Goal: Task Accomplishment & Management: Complete application form

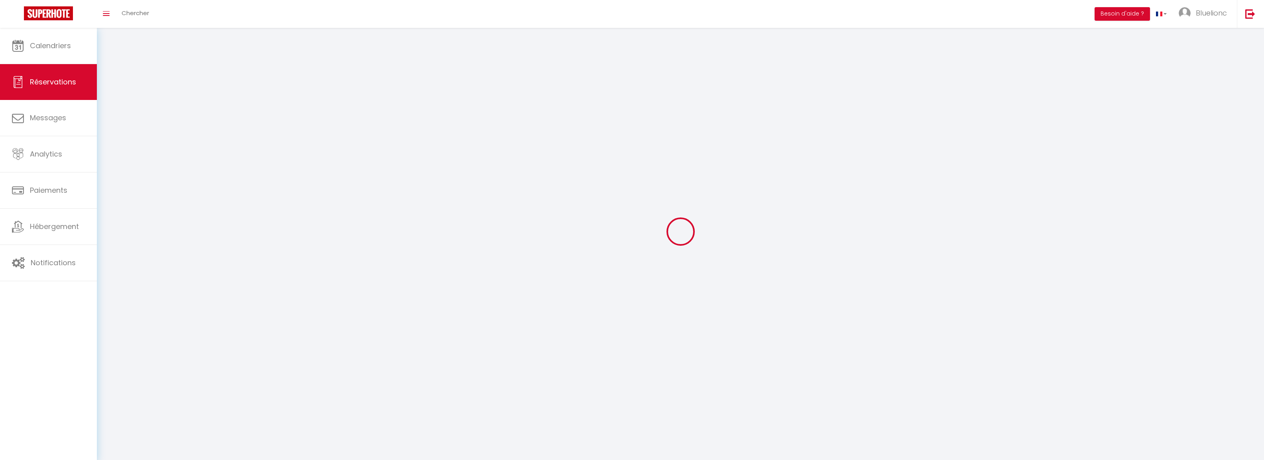
select select "not_cancelled"
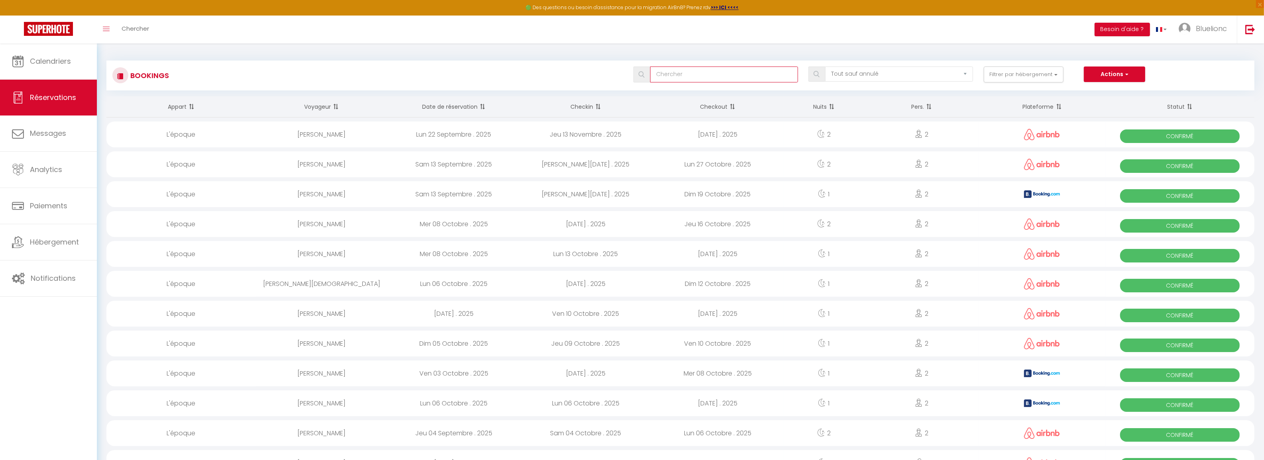
click at [687, 75] on input "text" at bounding box center [724, 75] width 148 height 16
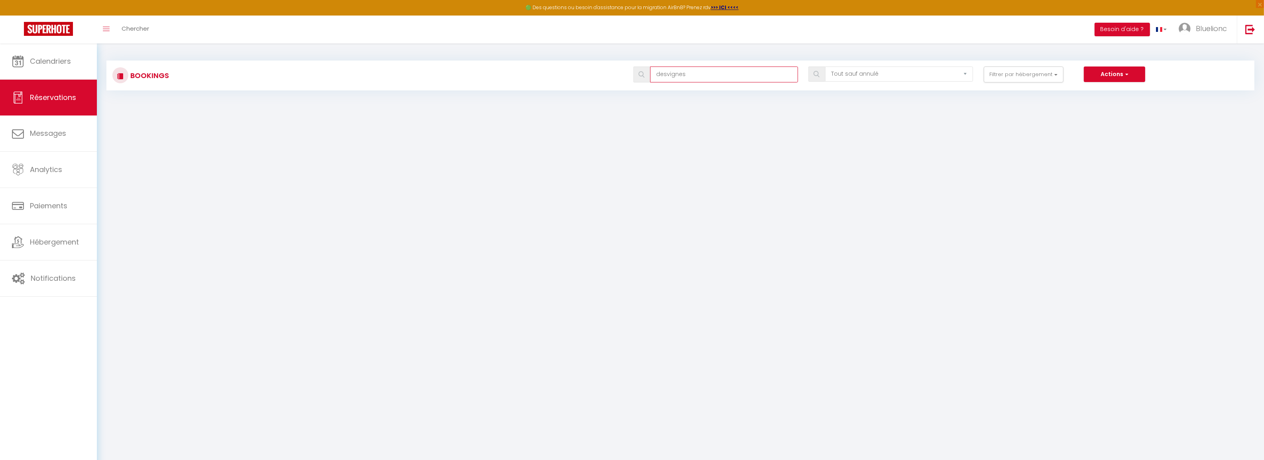
type input "desvignes"
click at [893, 75] on select "Tous les statuts Annulé Confirmé Non Confirmé Tout sauf annulé No Show Request" at bounding box center [899, 74] width 148 height 15
select select "cancelled"
click at [826, 67] on select "Tous les statuts Annulé Confirmé Non Confirmé Tout sauf annulé No Show Request" at bounding box center [899, 74] width 148 height 15
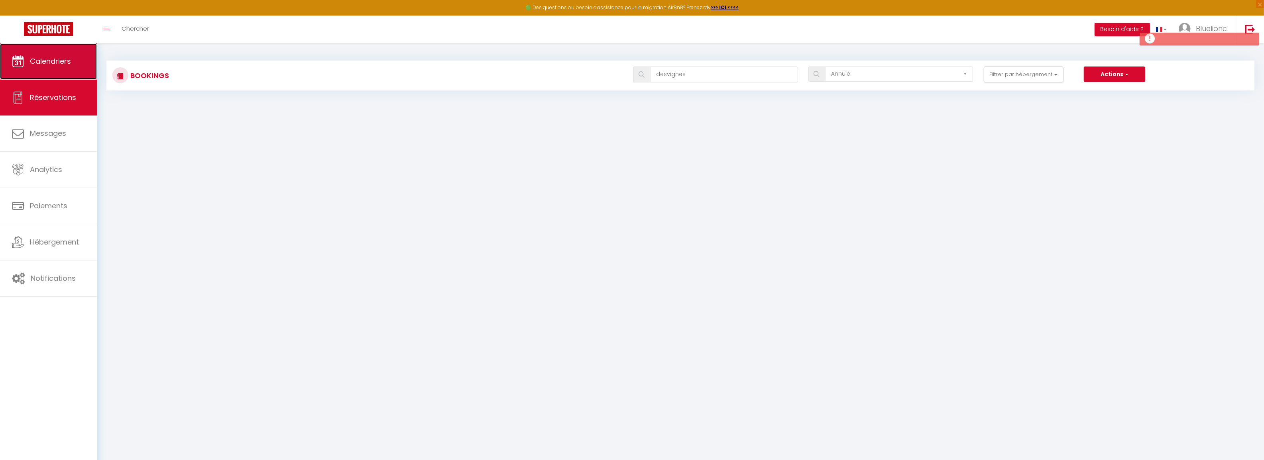
click at [37, 62] on span "Calendriers" at bounding box center [50, 61] width 41 height 10
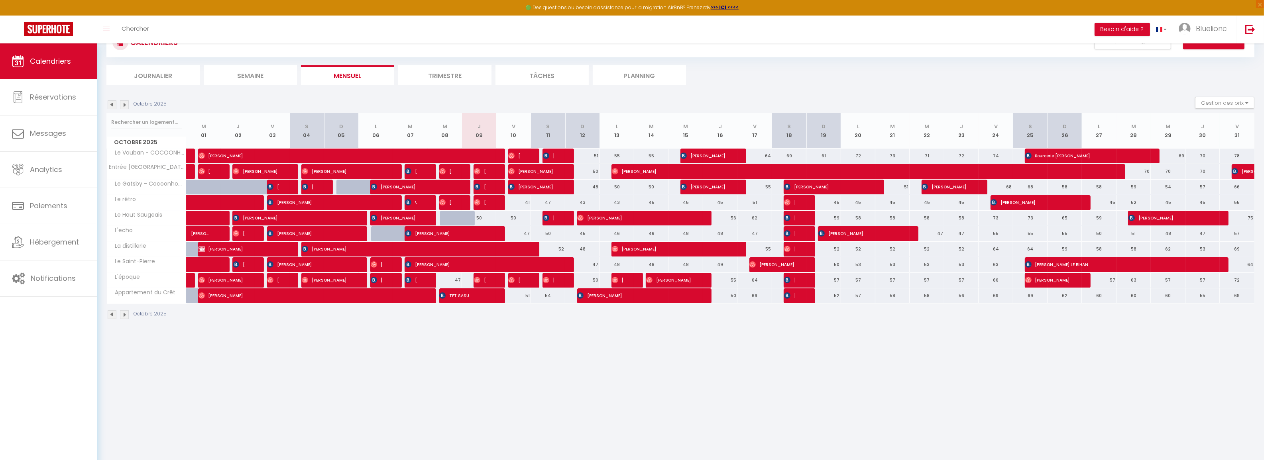
scroll to position [43, 0]
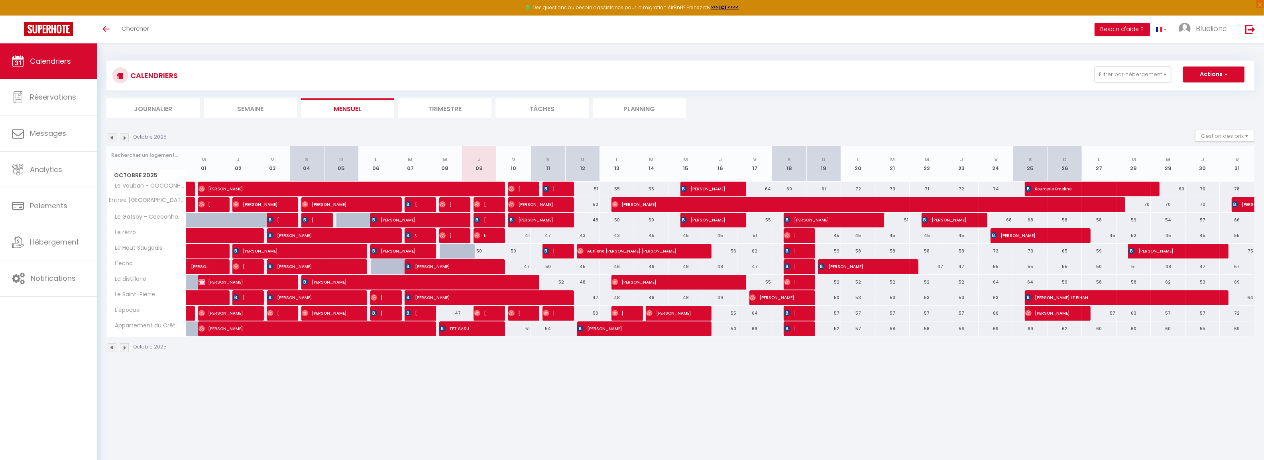
scroll to position [43, 0]
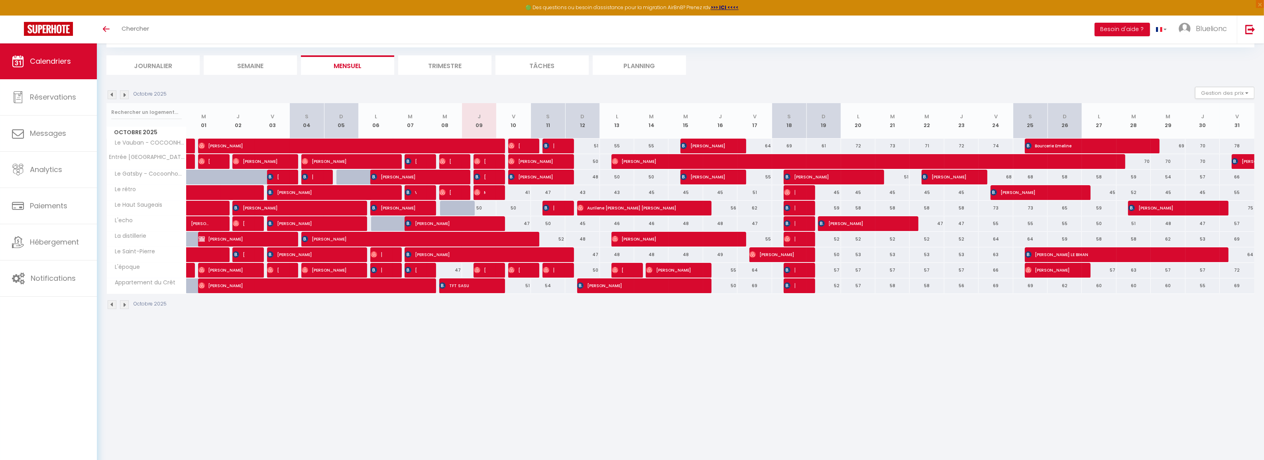
click at [550, 289] on div "54" at bounding box center [548, 286] width 34 height 15
type input "54"
type input "[PERSON_NAME] 11 Octobre 2025"
type input "Dim 12 Octobre 2025"
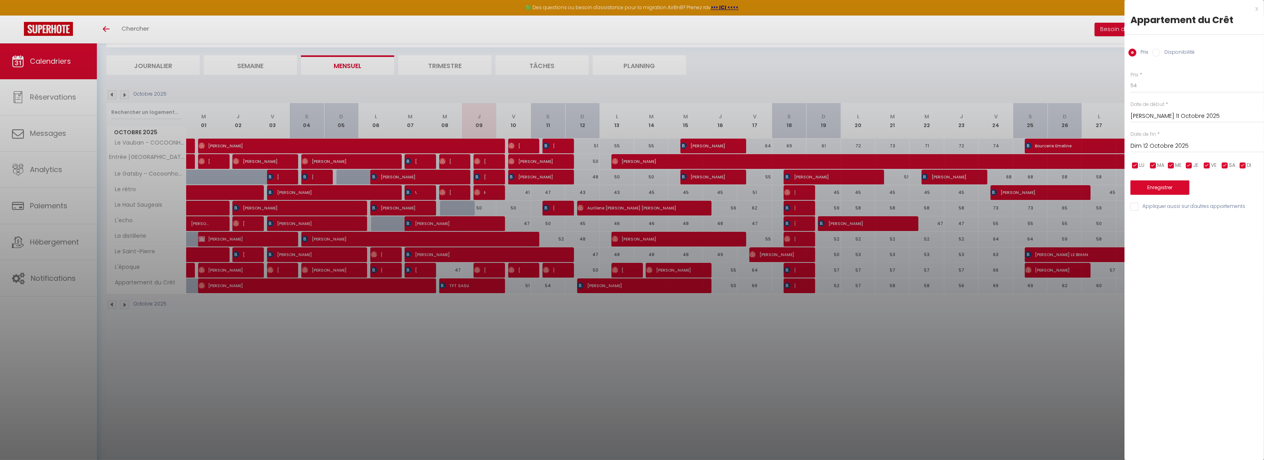
click at [1172, 49] on label "Disponibilité" at bounding box center [1177, 53] width 34 height 9
click at [1160, 49] on input "Disponibilité" at bounding box center [1156, 53] width 8 height 8
radio input "true"
radio input "false"
click at [1166, 98] on div "Prix * 54 Statut * Disponible Indisponible Date de début * Sam 11 Octobre 2025 …" at bounding box center [1193, 136] width 139 height 151
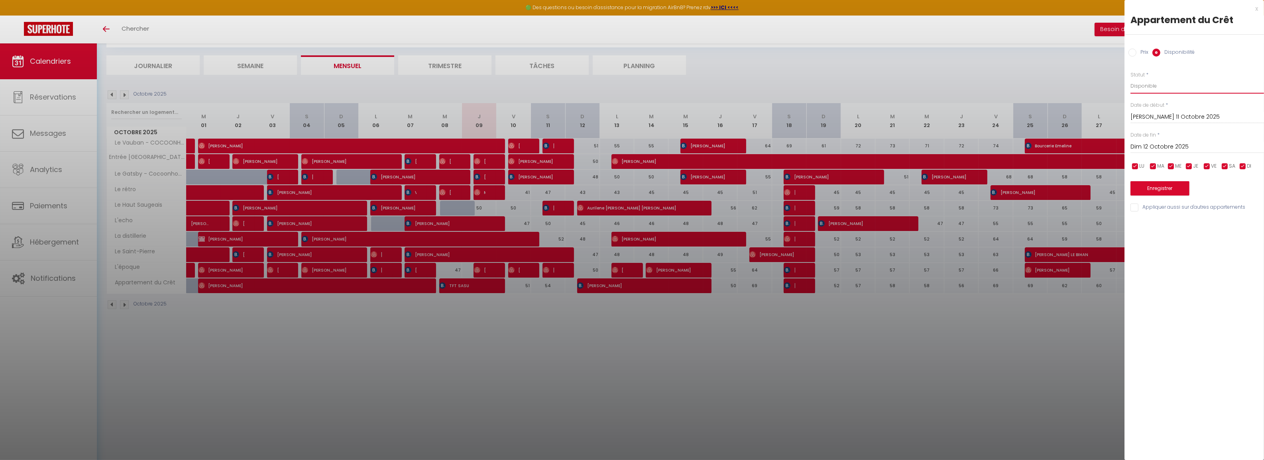
click at [1164, 90] on select "Disponible Indisponible" at bounding box center [1197, 86] width 134 height 15
select select "0"
click at [1130, 79] on select "Disponible Indisponible" at bounding box center [1197, 86] width 134 height 15
click at [1163, 189] on button "Enregistrer" at bounding box center [1159, 188] width 59 height 14
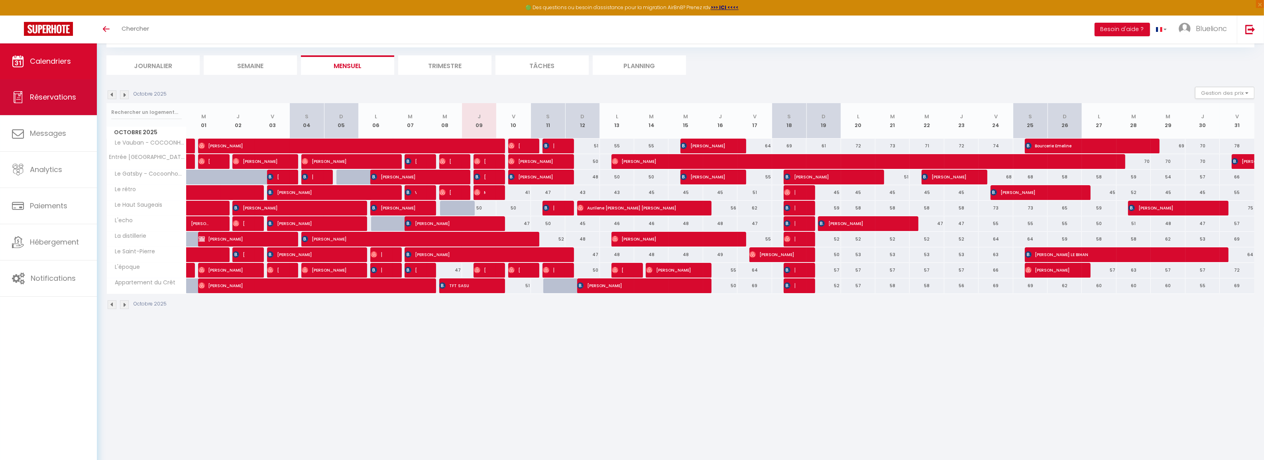
click at [52, 108] on link "Réservations" at bounding box center [48, 97] width 97 height 36
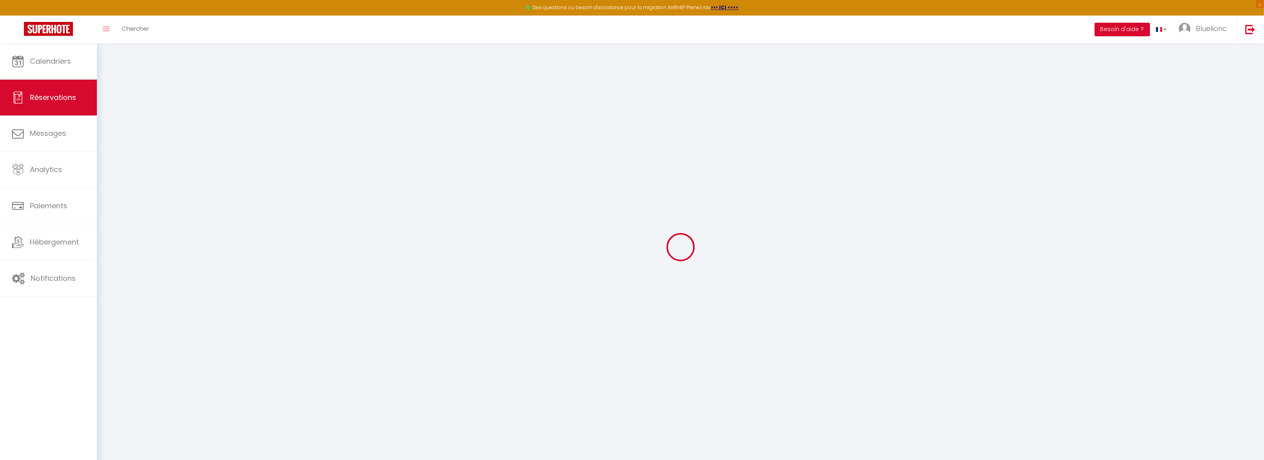
select select "cancelled"
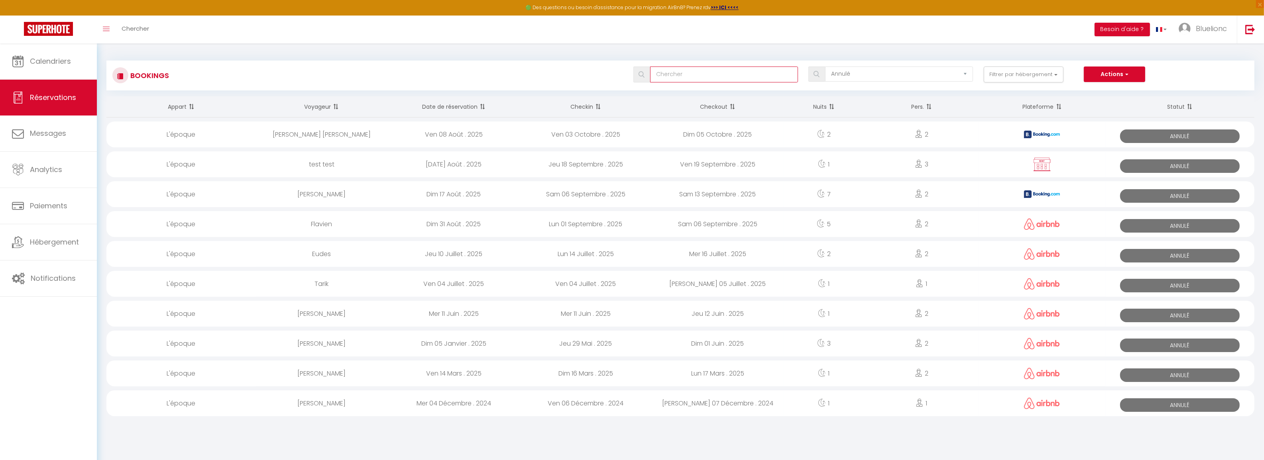
click at [656, 79] on input "text" at bounding box center [724, 75] width 148 height 16
type input "desvignes"
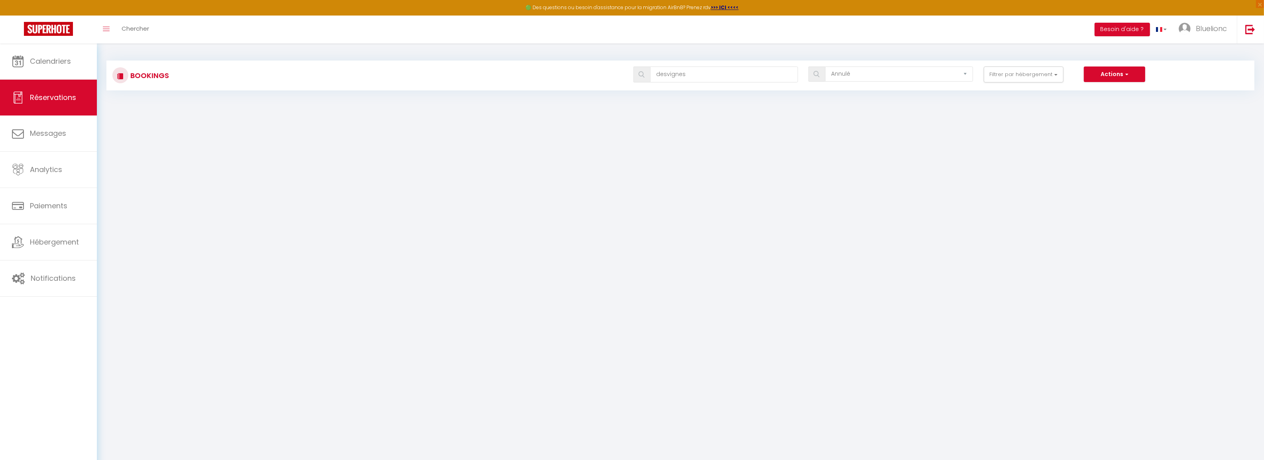
click at [642, 75] on img at bounding box center [641, 74] width 6 height 6
click at [36, 56] on span "Calendriers" at bounding box center [50, 61] width 41 height 10
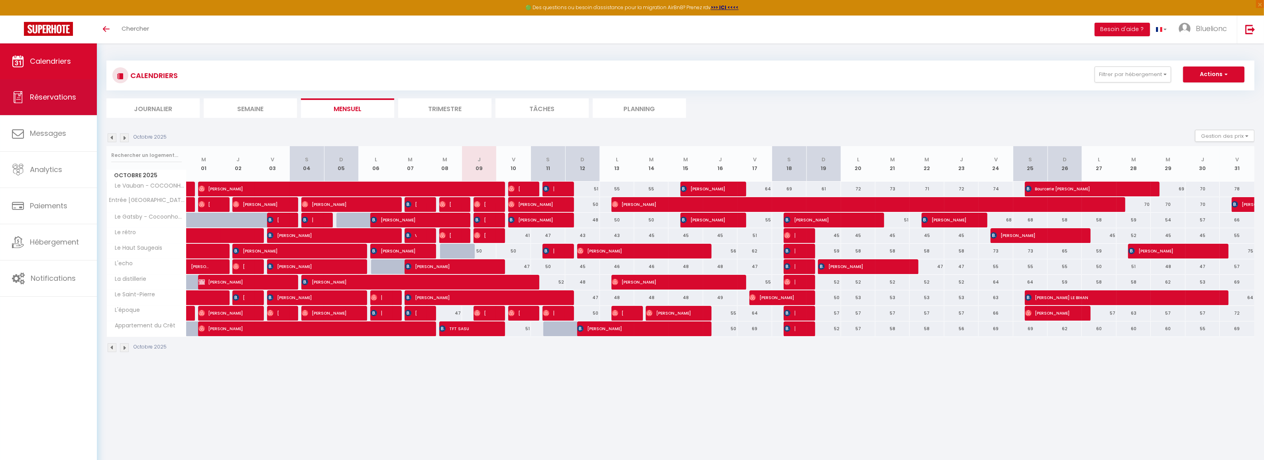
click at [43, 96] on span "Réservations" at bounding box center [53, 97] width 46 height 10
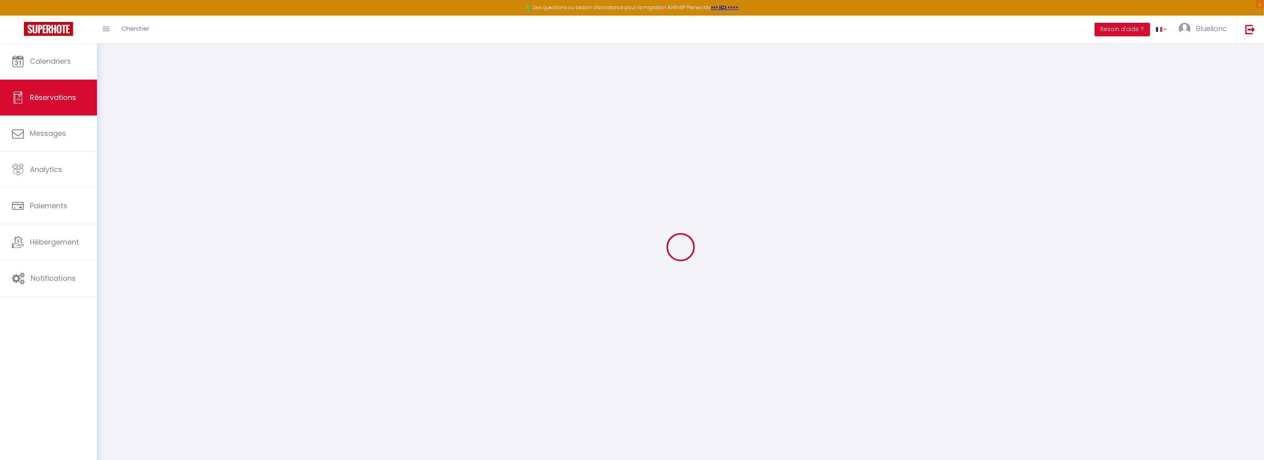
select select "cancelled"
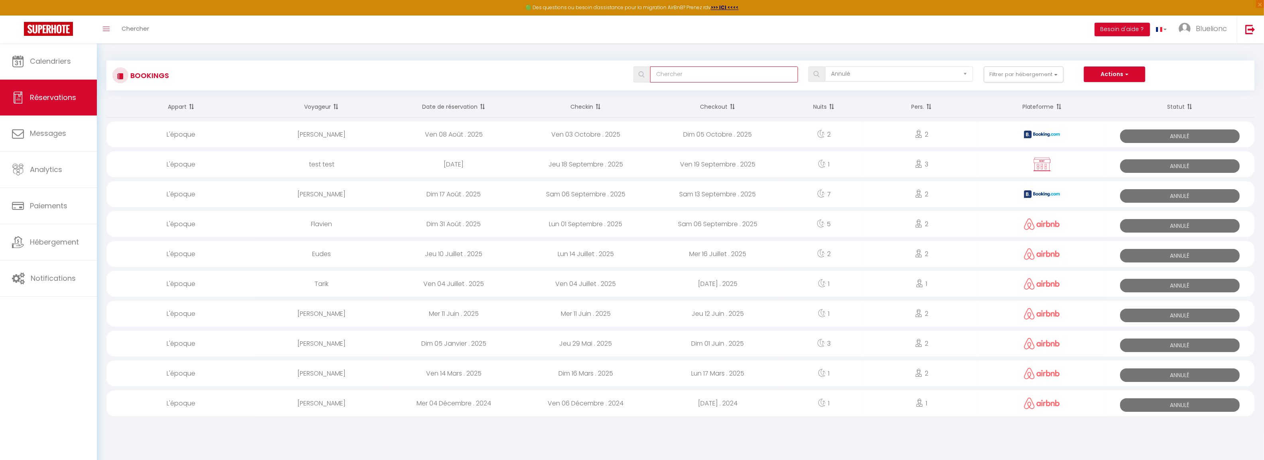
click at [728, 78] on input "text" at bounding box center [724, 75] width 148 height 16
click at [685, 72] on input "text" at bounding box center [724, 75] width 148 height 16
click at [1042, 72] on button "Filtrer par hébergement" at bounding box center [1024, 75] width 80 height 16
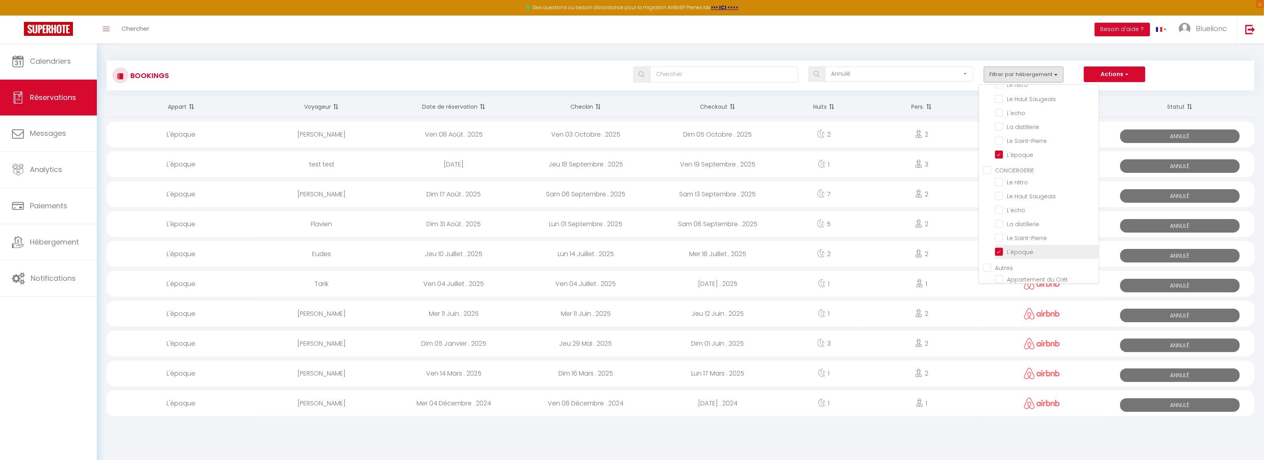
click at [998, 247] on input "L'époque" at bounding box center [1047, 251] width 104 height 8
checkbox input "false"
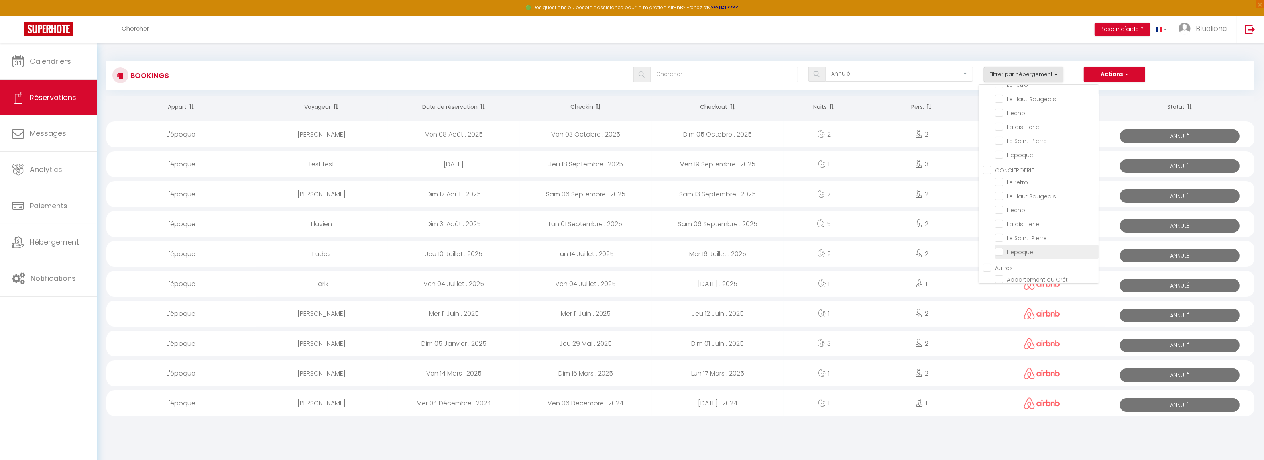
checkbox input "false"
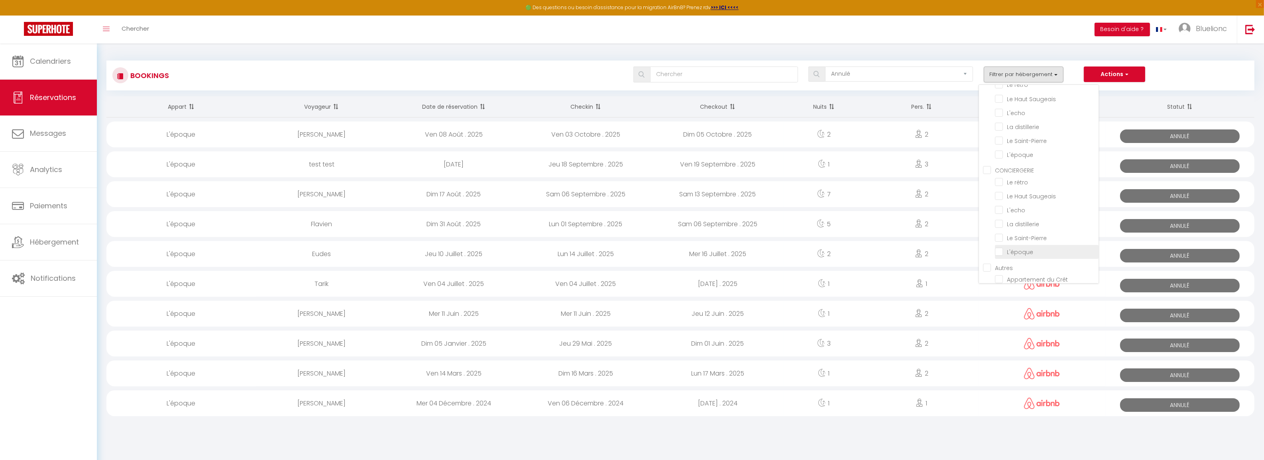
checkbox input "false"
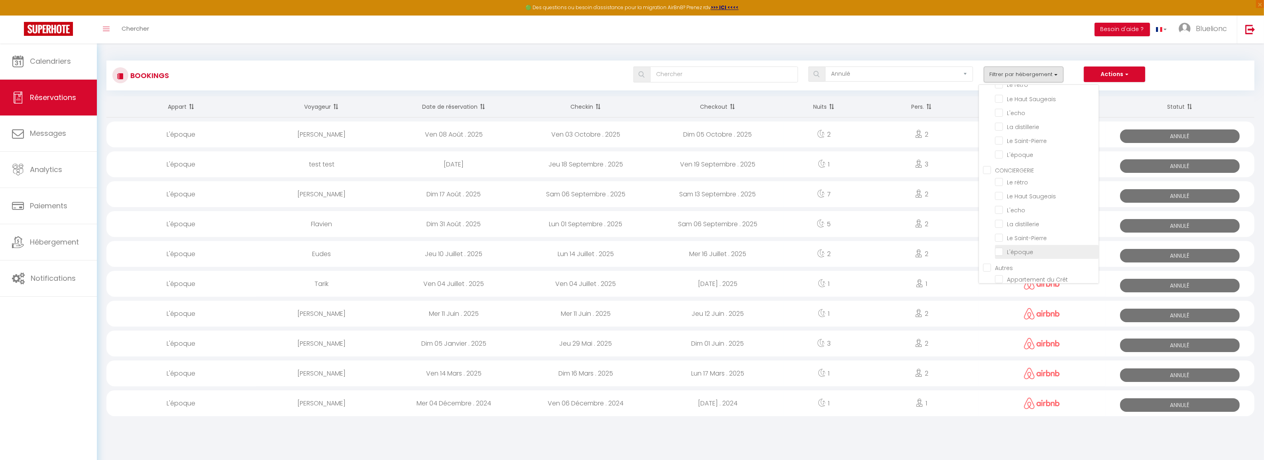
checkbox input "false"
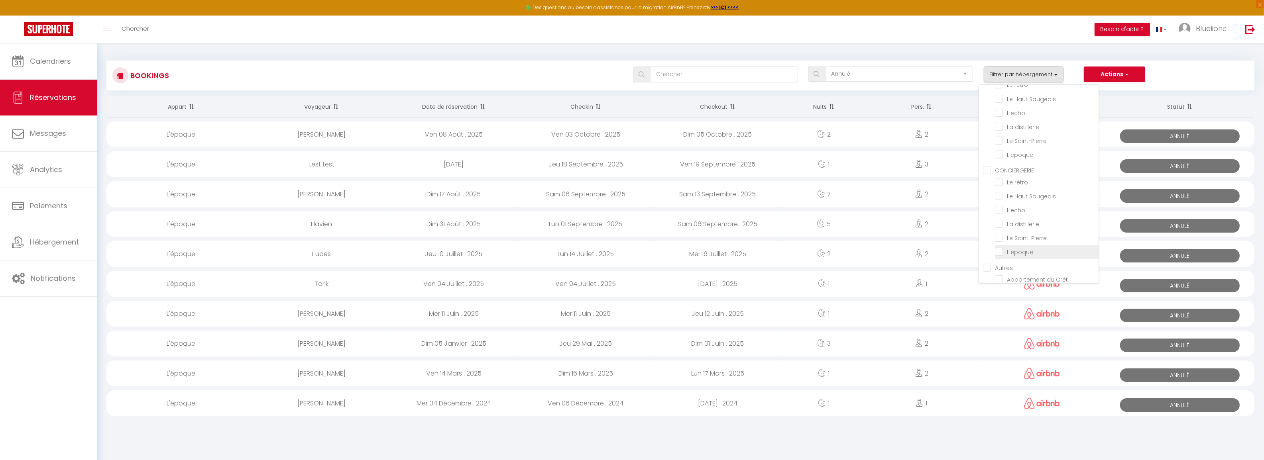
checkbox input "false"
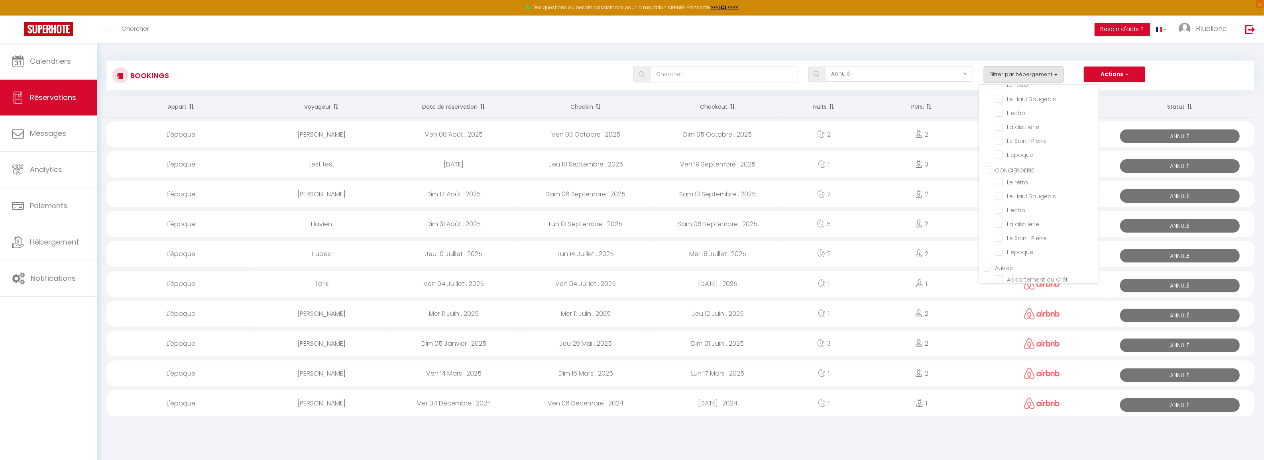
checkbox input "false"
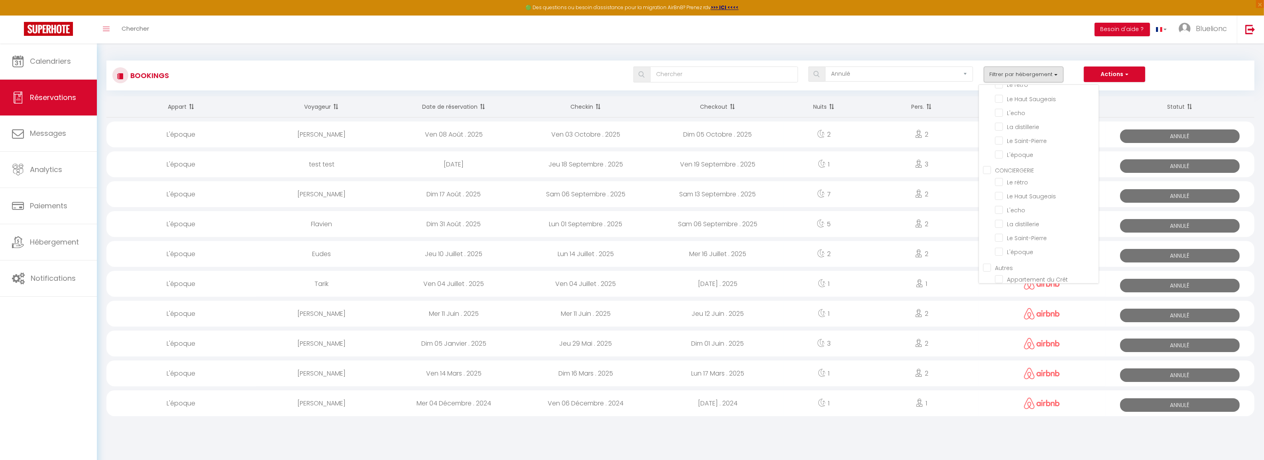
checkbox input "false"
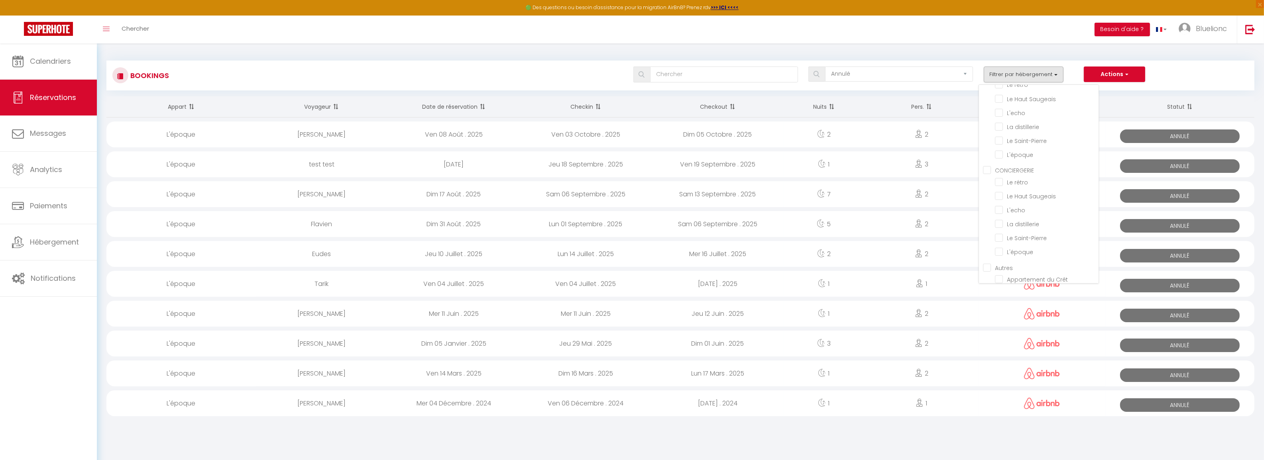
checkbox input "false"
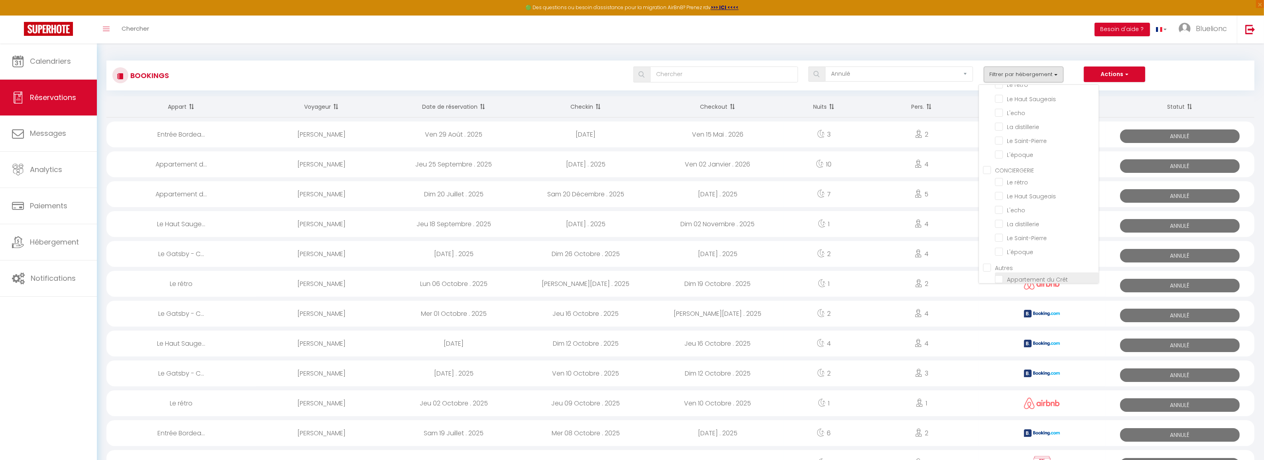
click at [999, 275] on input "Appartement du Crêt" at bounding box center [1047, 279] width 104 height 8
checkbox input "true"
checkbox input "false"
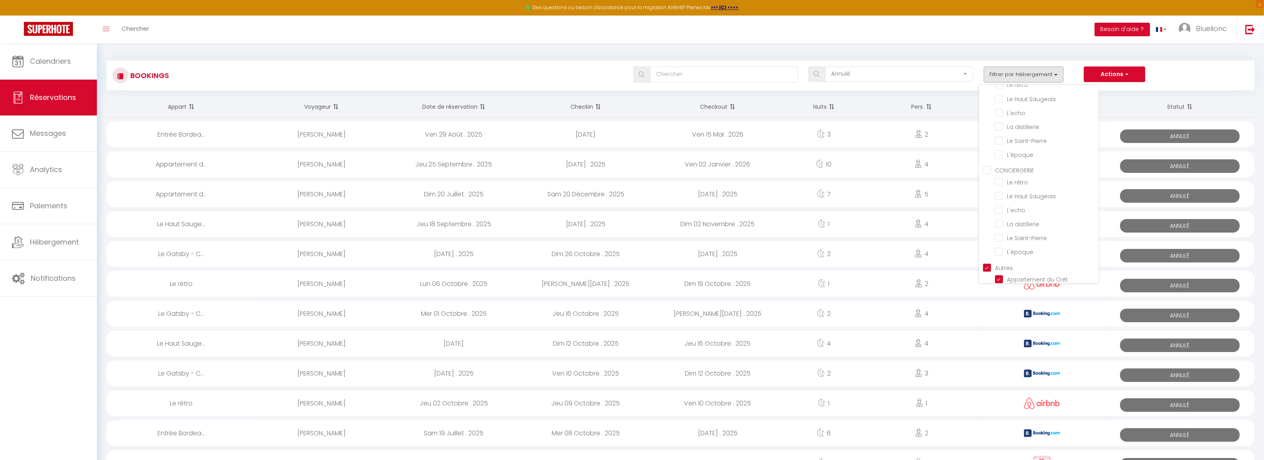
checkbox input "false"
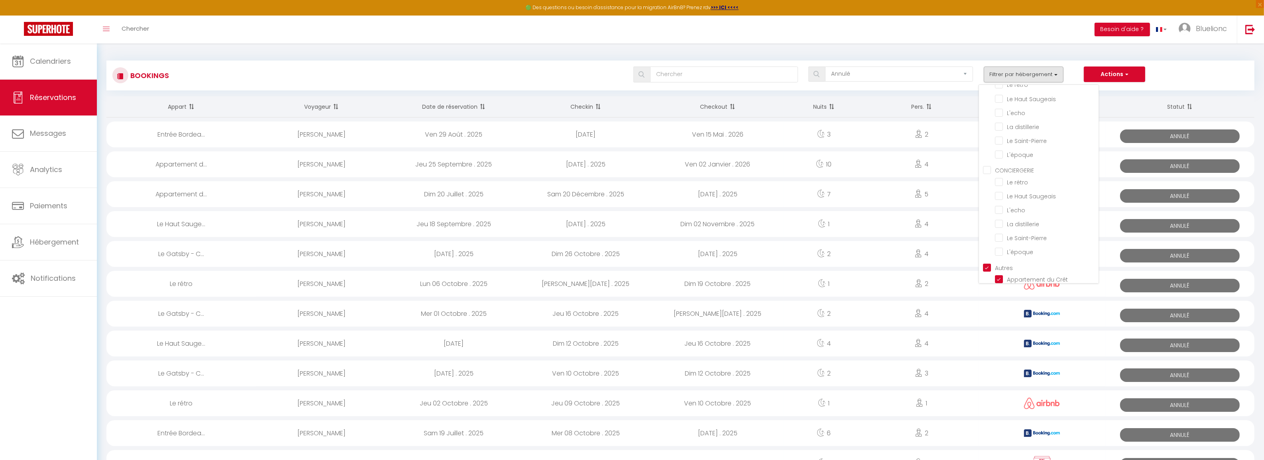
checkbox input "false"
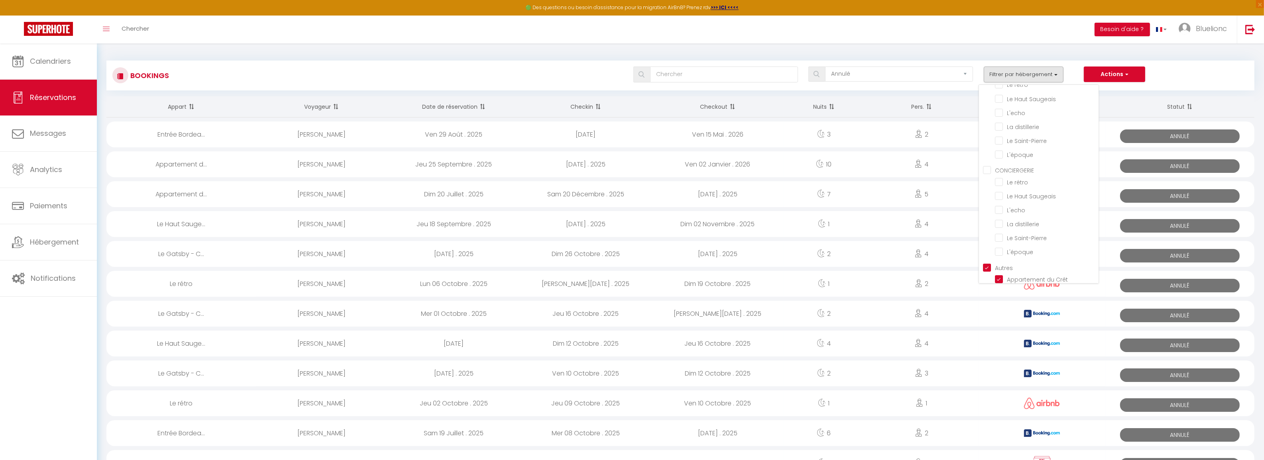
checkbox input "false"
checkbox input "true"
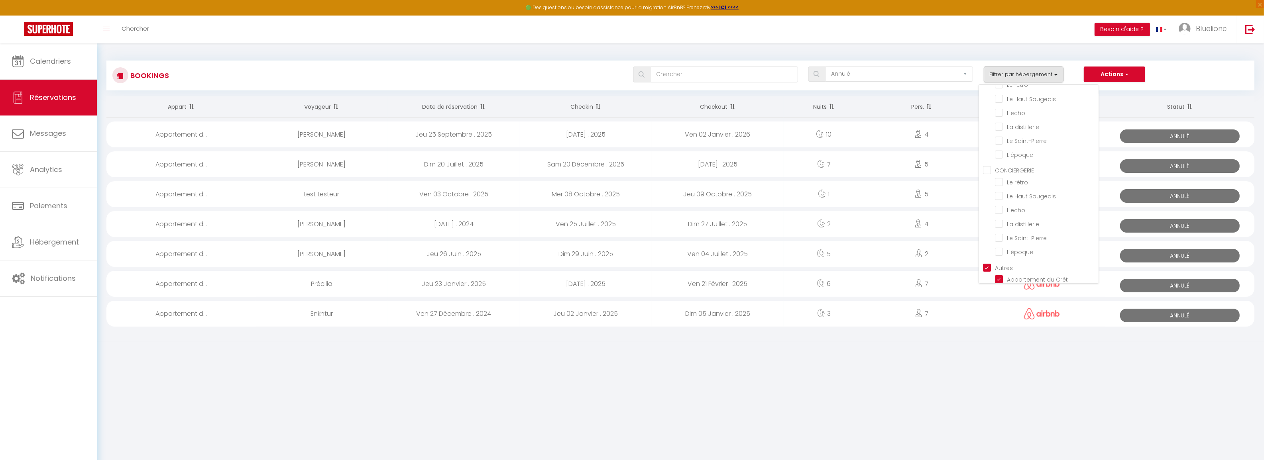
checkbox input "false"
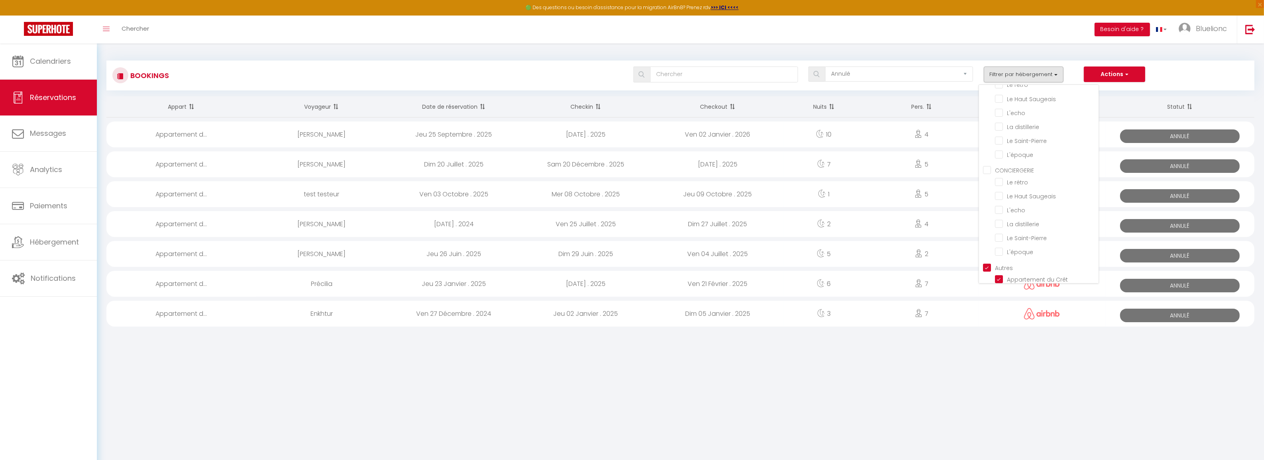
checkbox input "false"
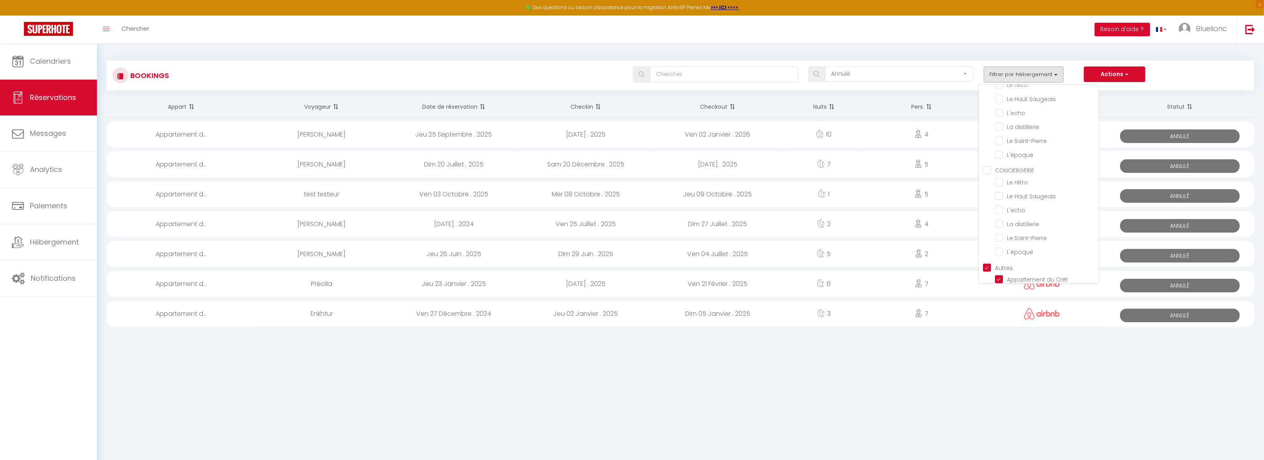
checkbox input "false"
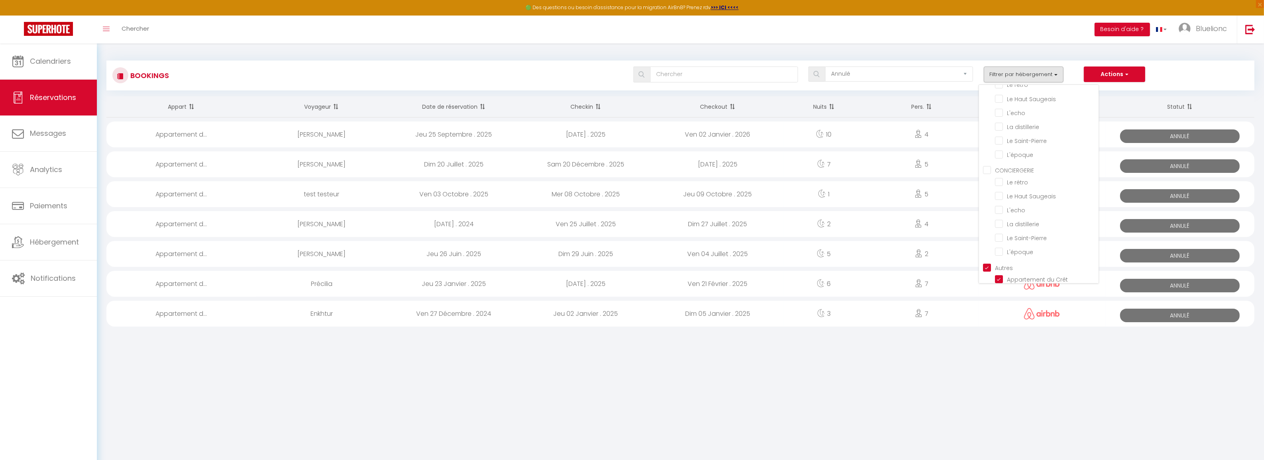
checkbox input "false"
click at [284, 53] on div "Bookings Tous les statuts Annulé Confirmé Non Confirmé Tout sauf annulé No Show…" at bounding box center [680, 71] width 1148 height 37
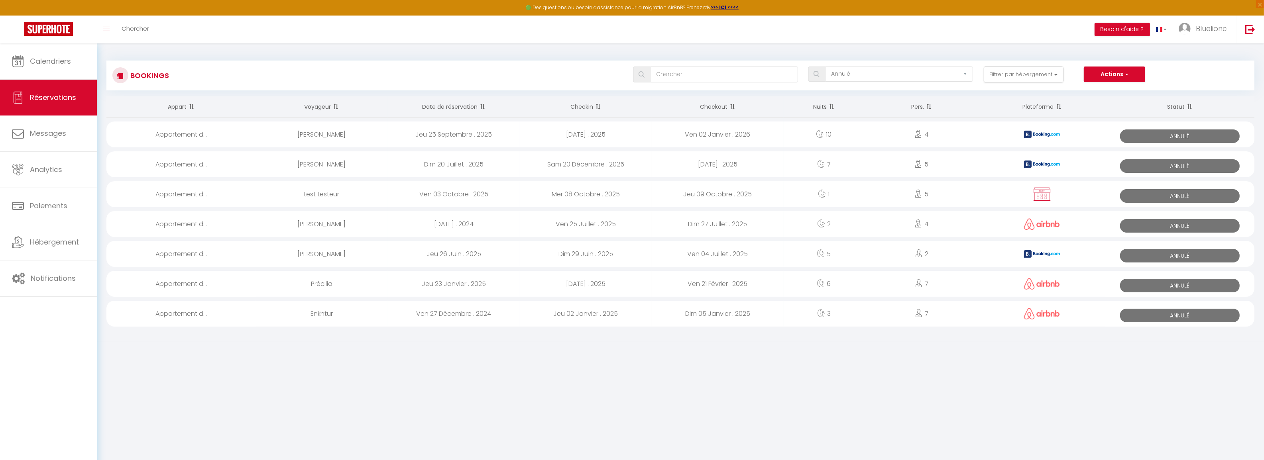
click at [582, 104] on th "Checkin" at bounding box center [586, 106] width 132 height 21
click at [45, 66] on span "Calendriers" at bounding box center [50, 61] width 41 height 10
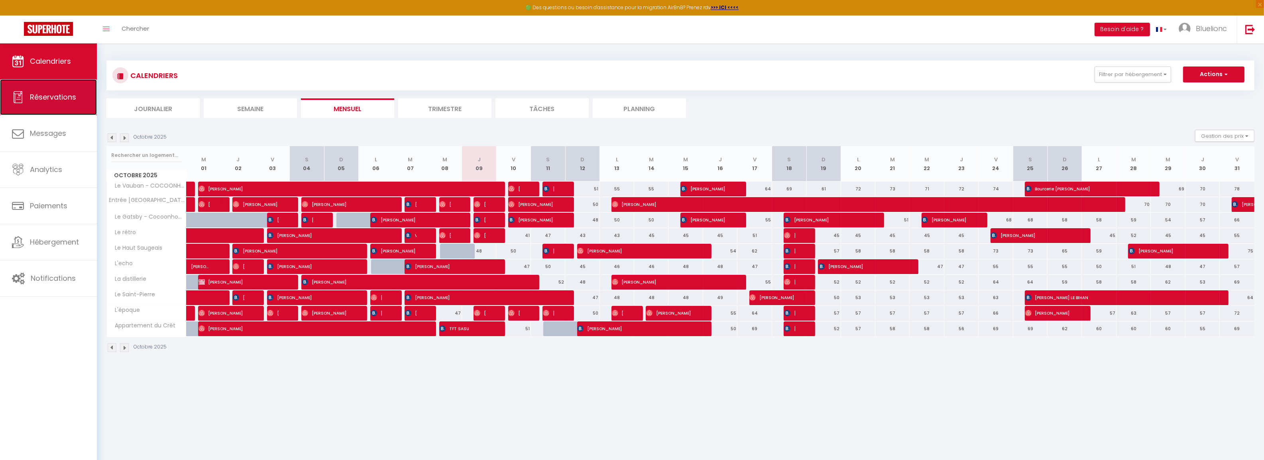
click at [44, 96] on span "Réservations" at bounding box center [53, 97] width 46 height 10
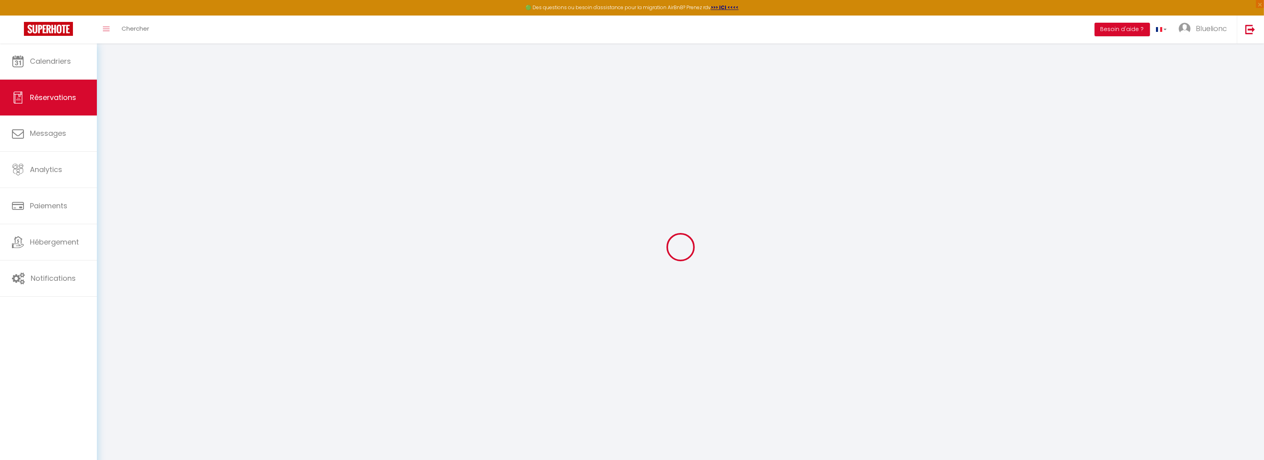
select select "cancelled"
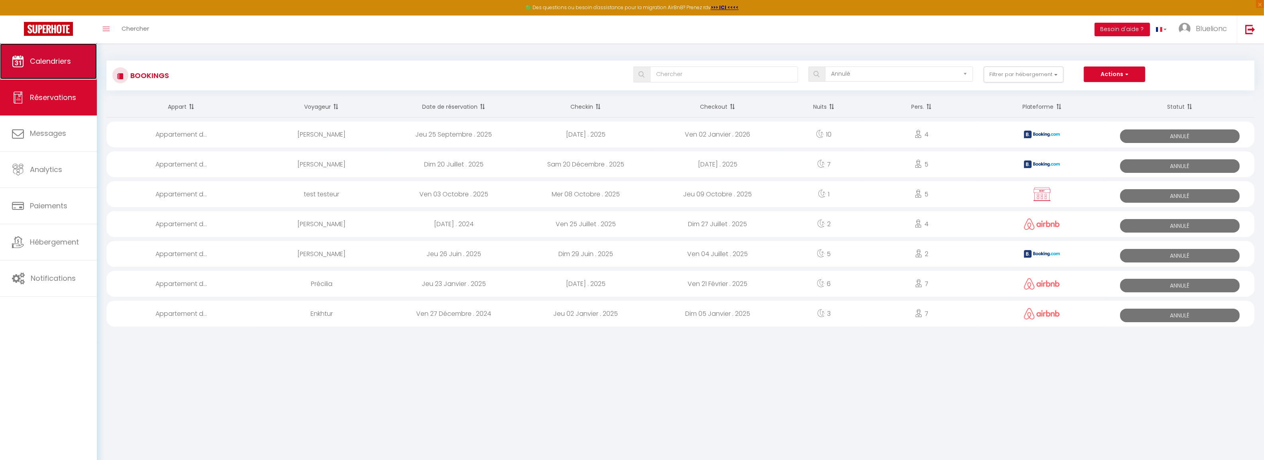
click at [62, 66] on span "Calendriers" at bounding box center [50, 61] width 41 height 10
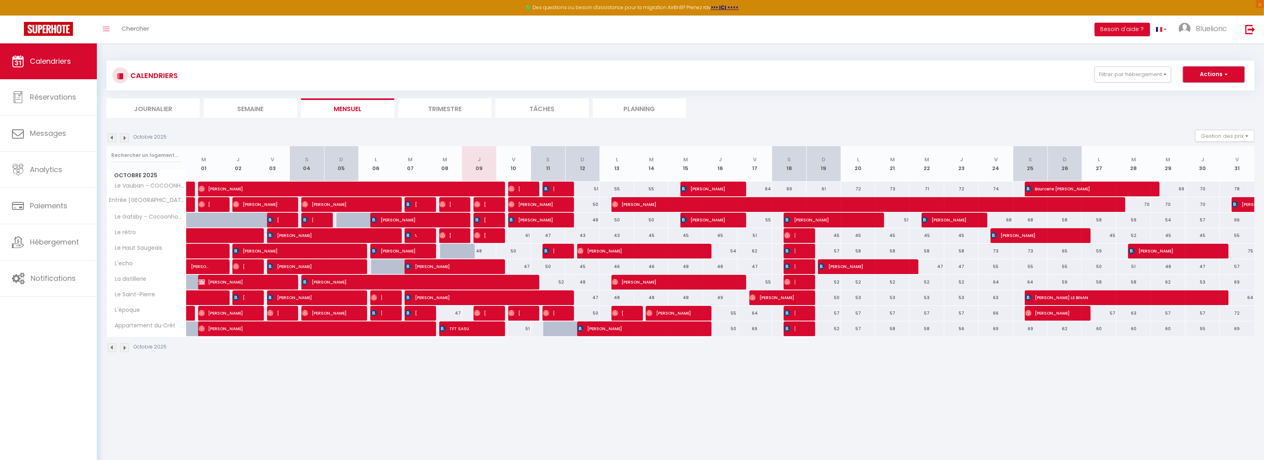
click at [1214, 77] on button "Actions" at bounding box center [1213, 75] width 61 height 16
click at [1208, 92] on link "Nouvelle réservation" at bounding box center [1205, 93] width 69 height 12
select select
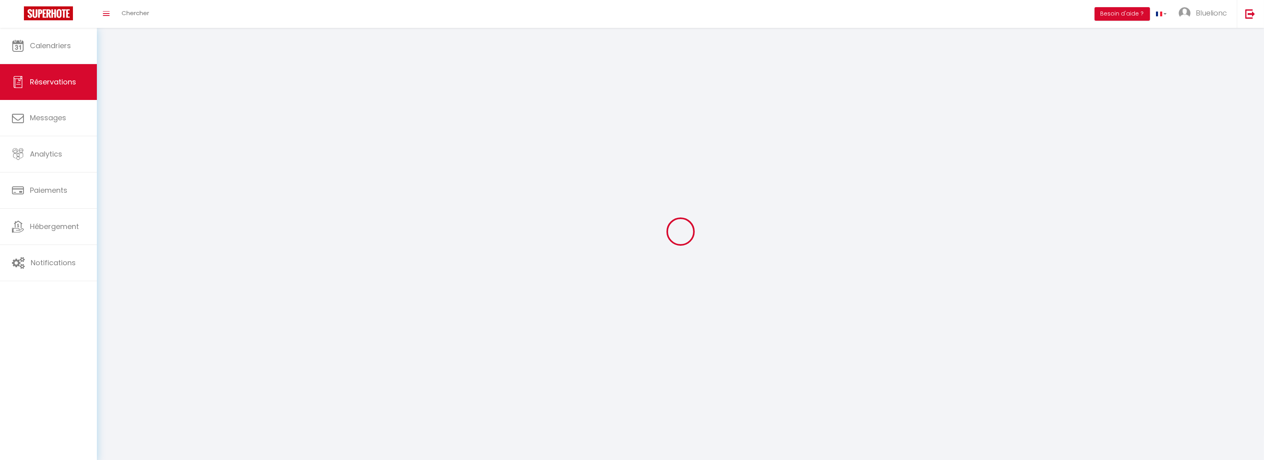
select select
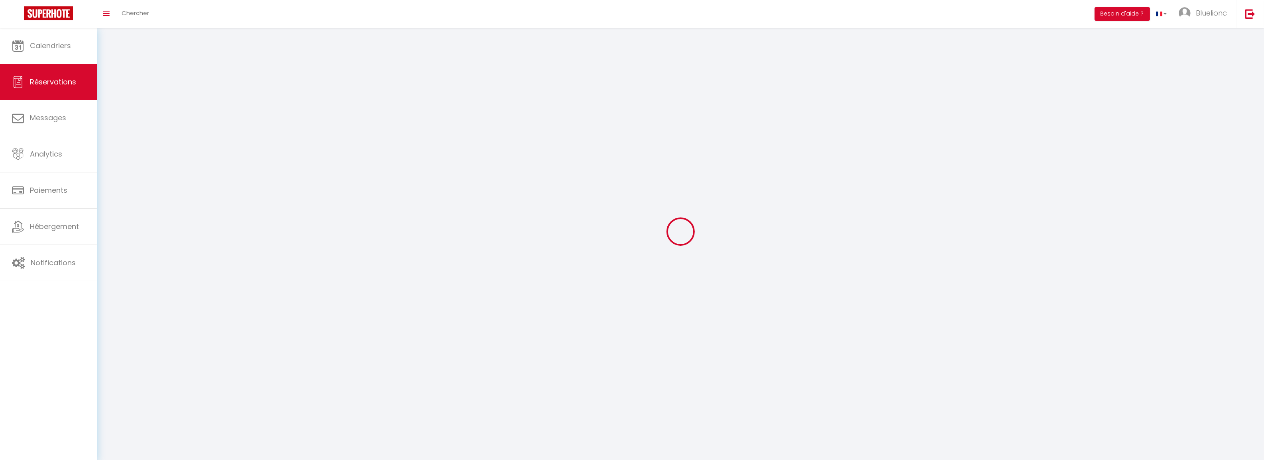
select select
checkbox input "false"
select select
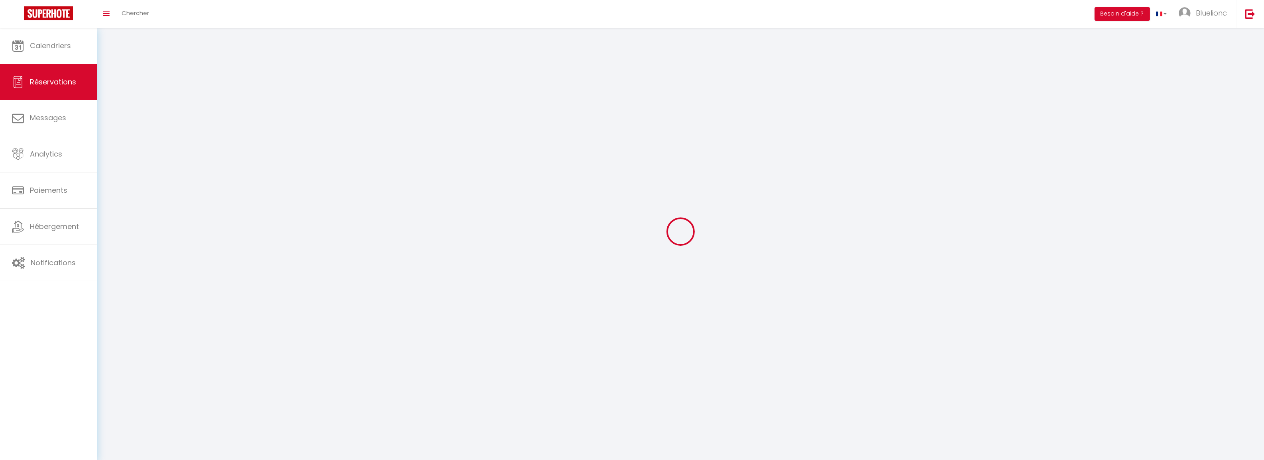
select select
checkbox input "false"
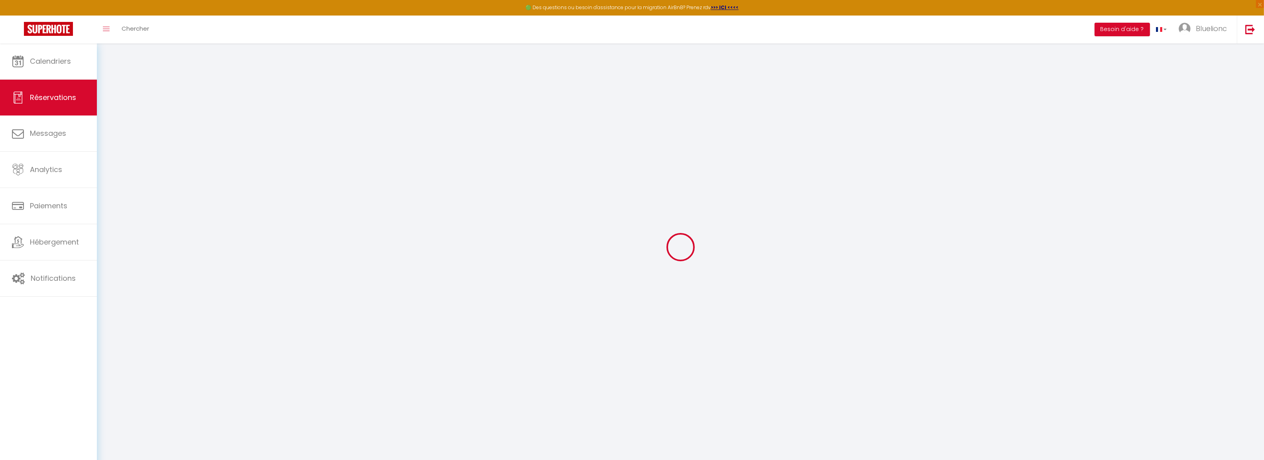
select select
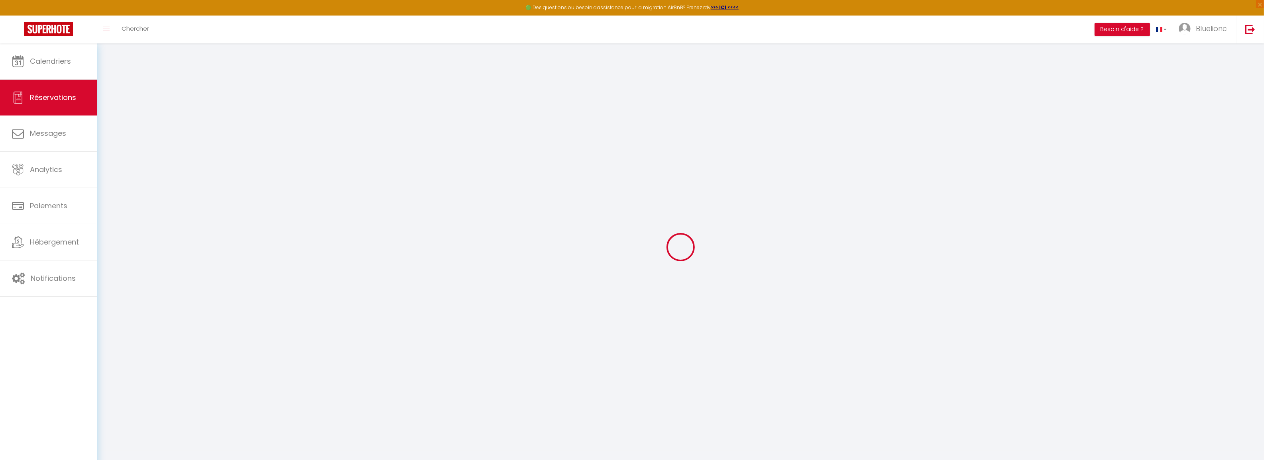
select select
checkbox input "false"
select select
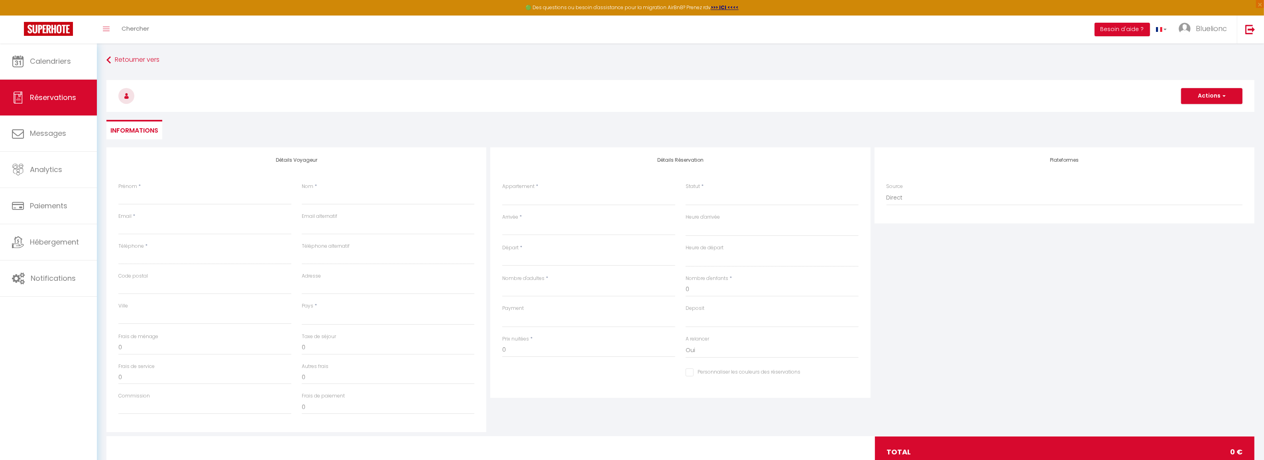
select select
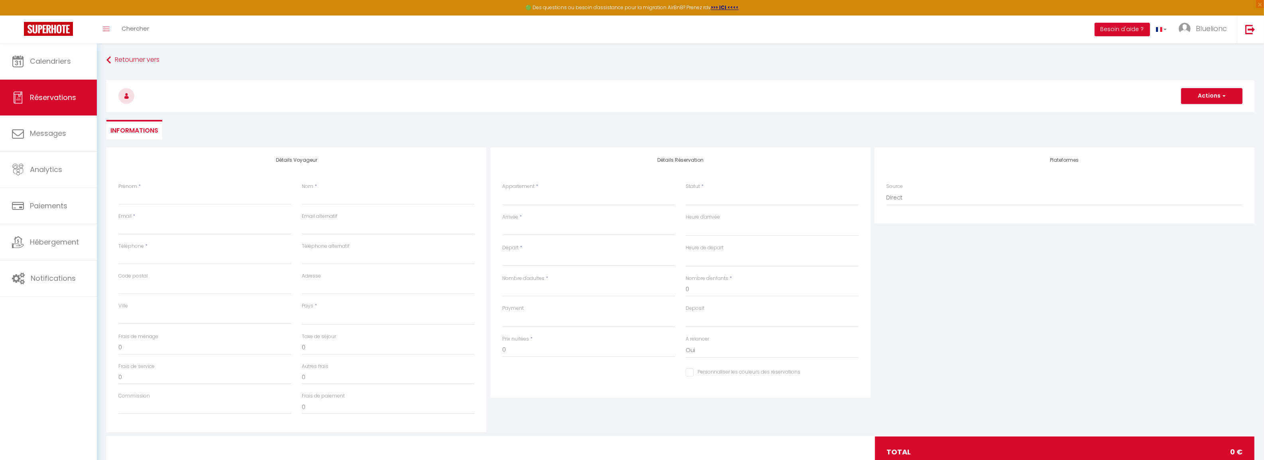
select select
checkbox input "false"
select select
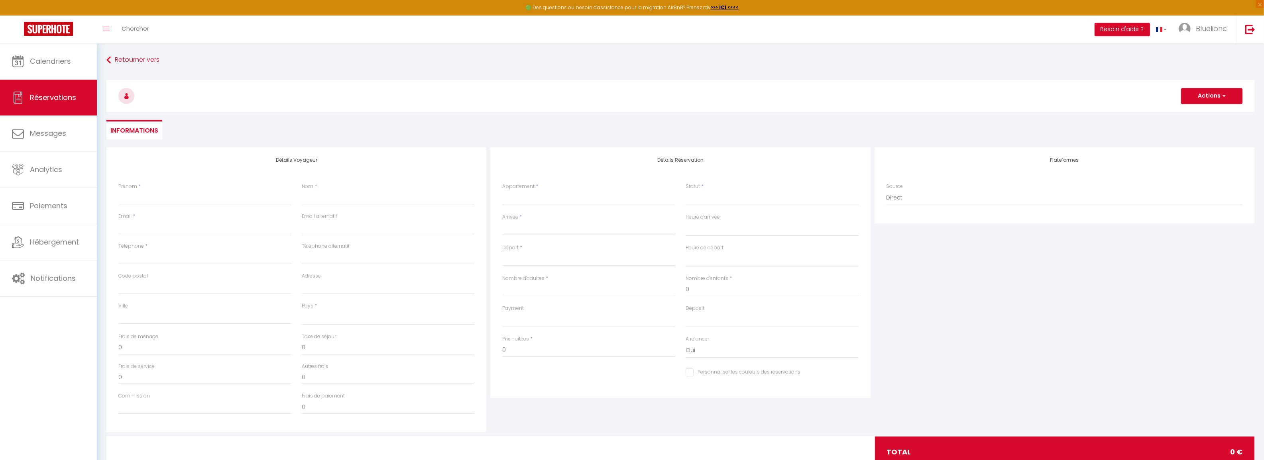
select select
checkbox input "false"
select select
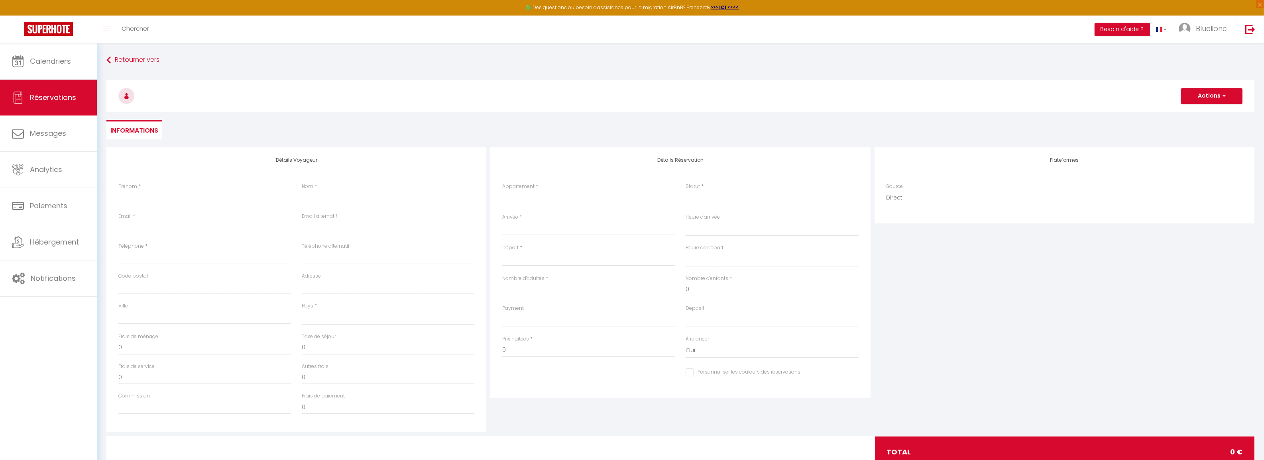
select select
click at [546, 233] on input "Arrivée" at bounding box center [588, 229] width 173 height 10
click at [610, 292] on span "11" at bounding box center [613, 291] width 17 height 16
select select
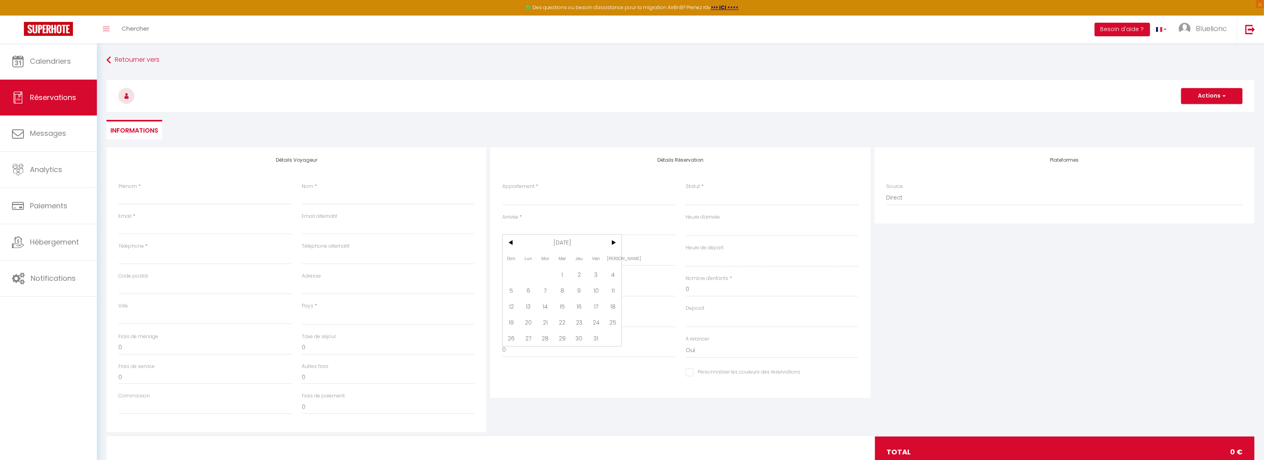
select select
type input "[PERSON_NAME] 11 Octobre 2025"
select select
type input "Dim 12 Octobre 2025"
select select
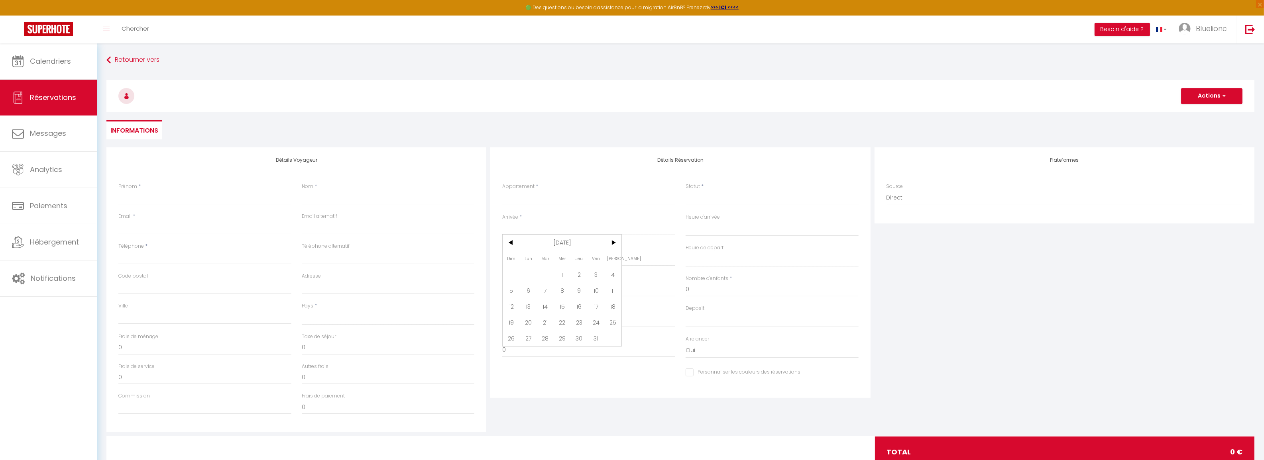
select select
checkbox input "false"
click at [731, 229] on select "00:00 00:30 01:00 01:30 02:00 02:30 03:00 03:30 04:00 04:30 05:00 05:30 06:00 0…" at bounding box center [771, 228] width 173 height 15
click at [645, 188] on div "Appartement * Le Vauban - COCOONHOME Entrée Bordeaux centre - COCOONHOME Le Gat…" at bounding box center [588, 194] width 173 height 23
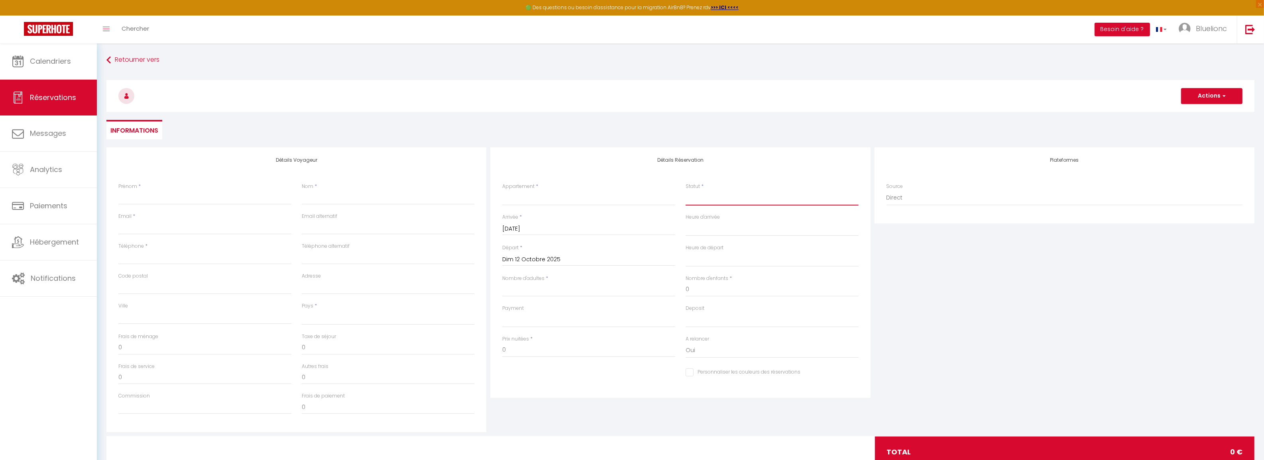
click at [706, 196] on select "Confirmé Non Confirmé Annulé Annulé par le voyageur No Show Request" at bounding box center [771, 198] width 173 height 15
select select "1"
click at [685, 191] on select "Confirmé Non Confirmé Annulé Annulé par le voyageur No Show Request" at bounding box center [771, 198] width 173 height 15
select select
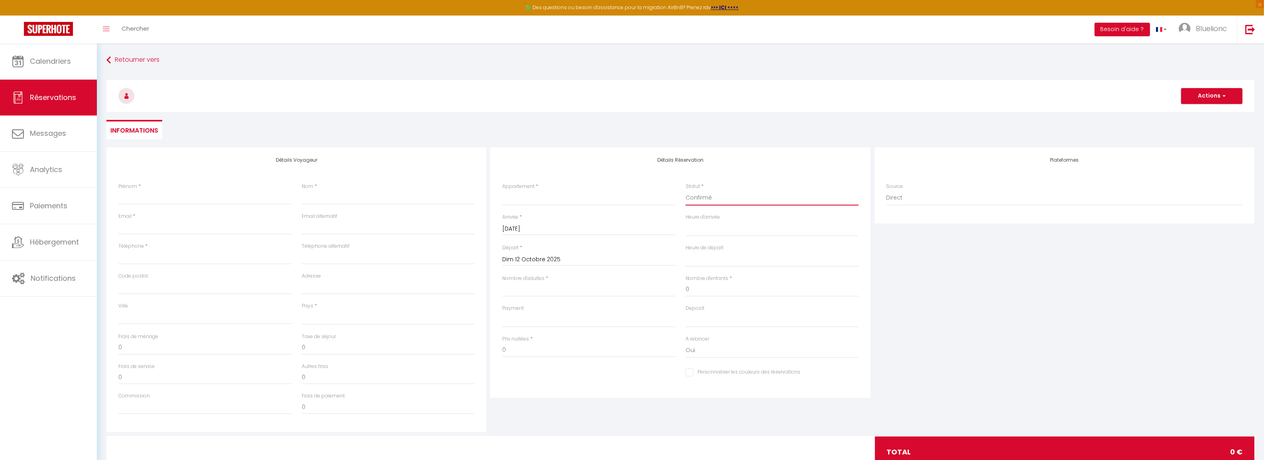
select select
checkbox input "false"
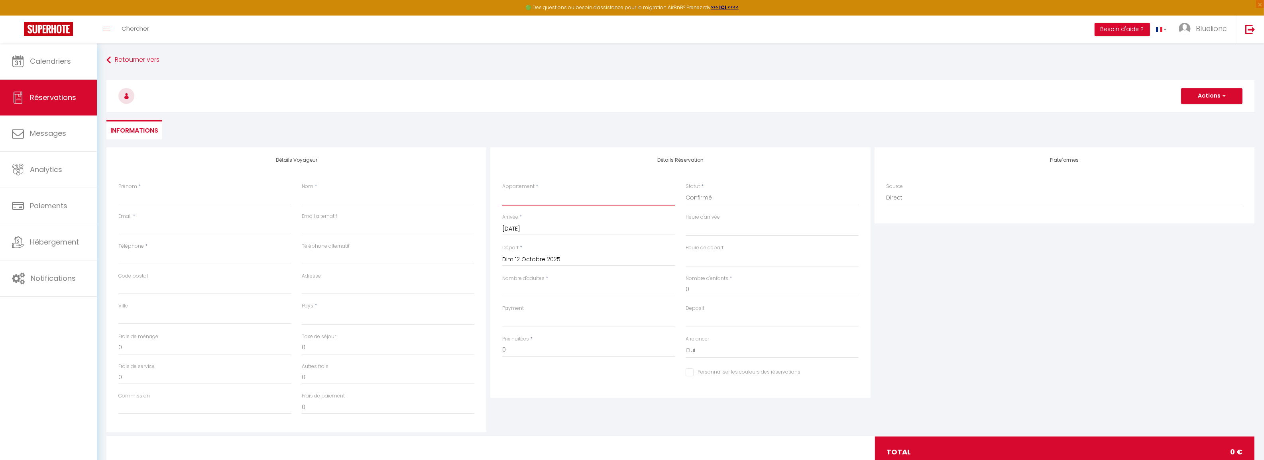
click at [548, 202] on select "Le Vauban - COCOONHOME Entrée Bordeaux centre - COCOONHOME Le Gatsby - Cocoonho…" at bounding box center [588, 198] width 173 height 15
select select "68743"
click at [502, 191] on select "Le Vauban - COCOONHOME Entrée Bordeaux centre - COCOONHOME Le Gatsby - Cocoonho…" at bounding box center [588, 198] width 173 height 15
select select
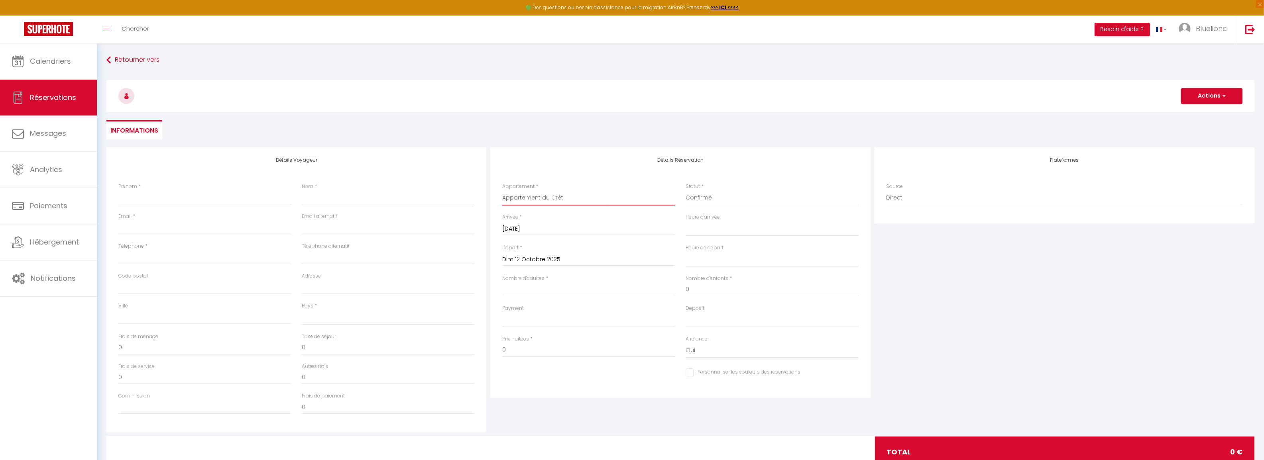
select select
checkbox input "false"
click at [226, 200] on input "Prénom" at bounding box center [204, 198] width 173 height 14
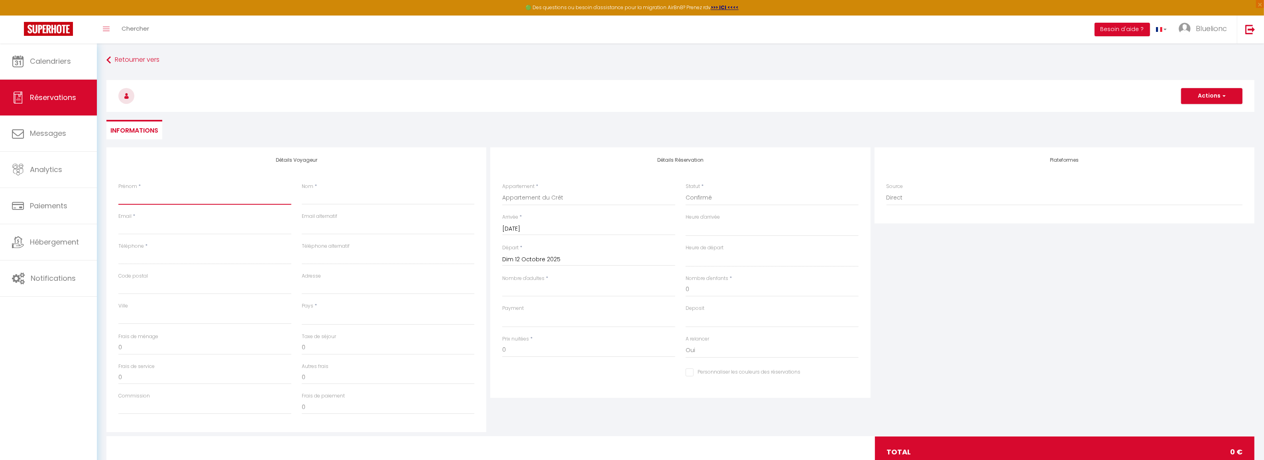
select select
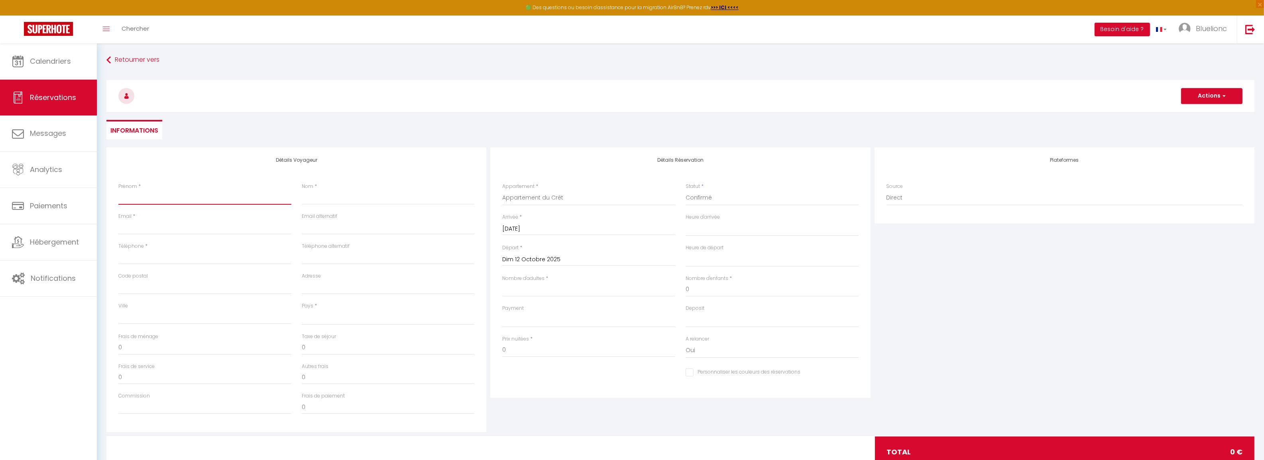
checkbox input "false"
paste input "[PERSON_NAME]"
type input "[PERSON_NAME]"
select select
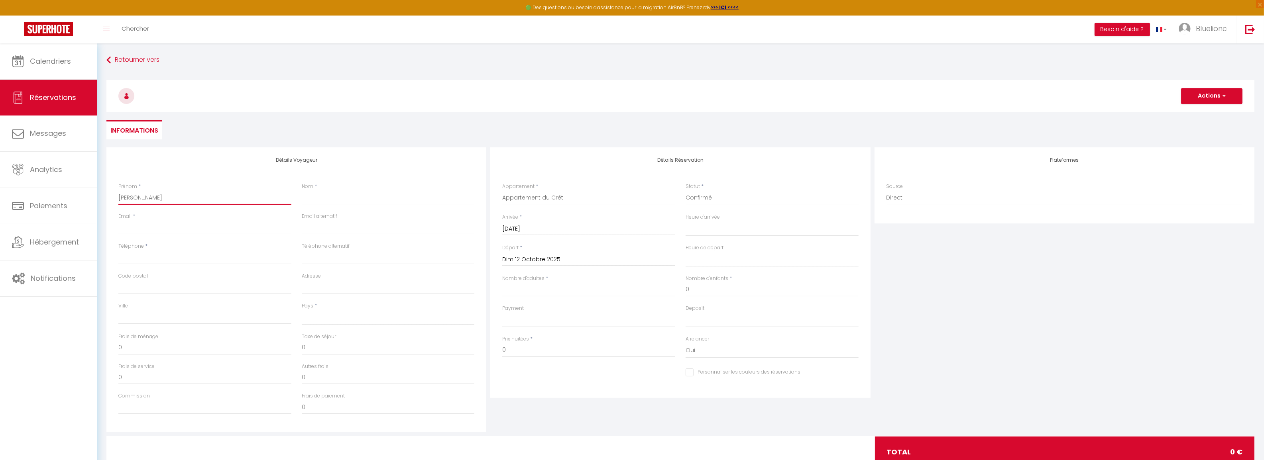
select select
checkbox input "false"
drag, startPoint x: 182, startPoint y: 198, endPoint x: 141, endPoint y: 197, distance: 40.7
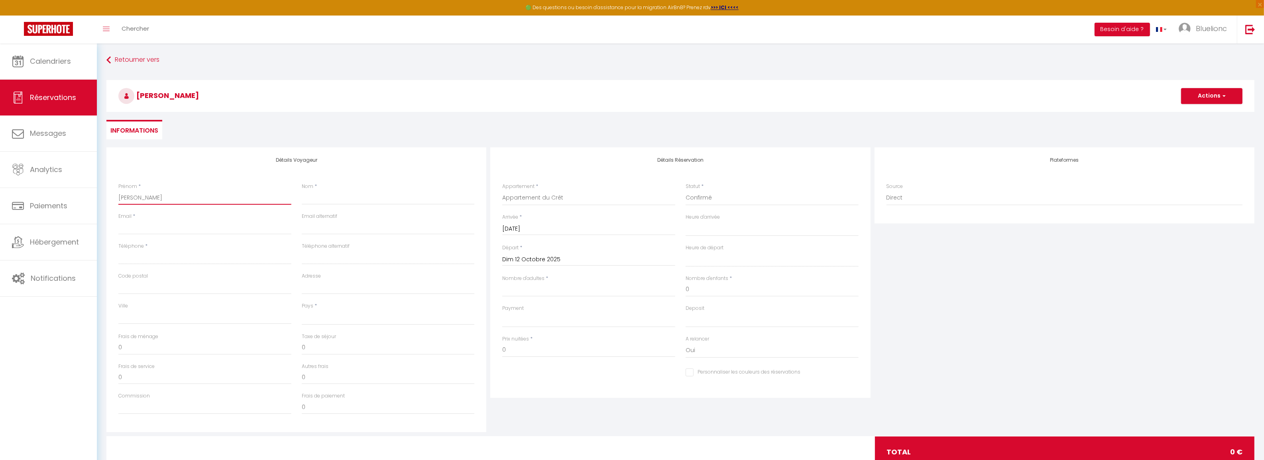
click at [141, 197] on input "[PERSON_NAME]" at bounding box center [204, 198] width 173 height 14
type input "[PERSON_NAME]"
select select
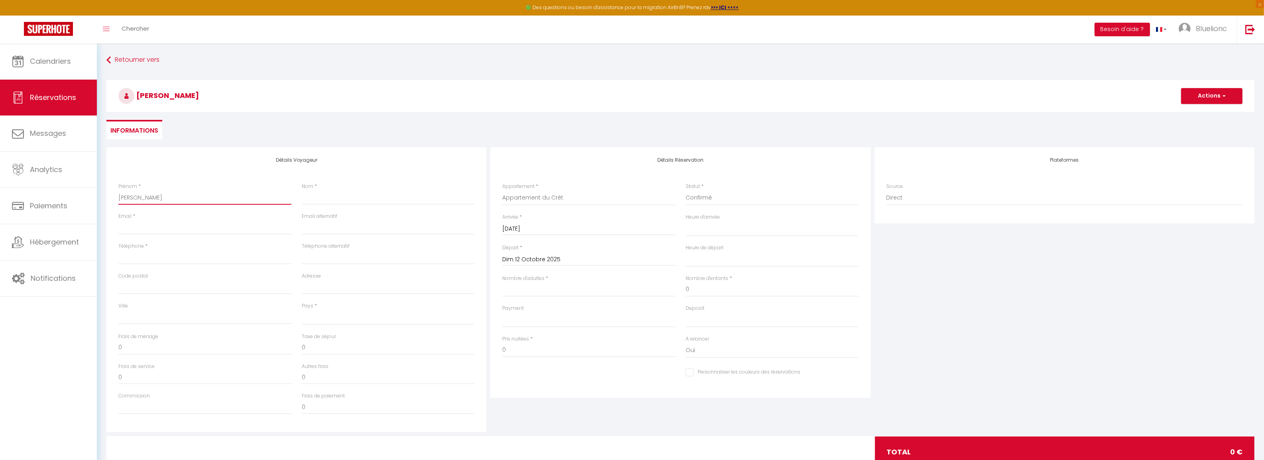
select select
checkbox input "false"
type input "[PERSON_NAME]"
click at [340, 196] on input "Nom" at bounding box center [388, 198] width 173 height 14
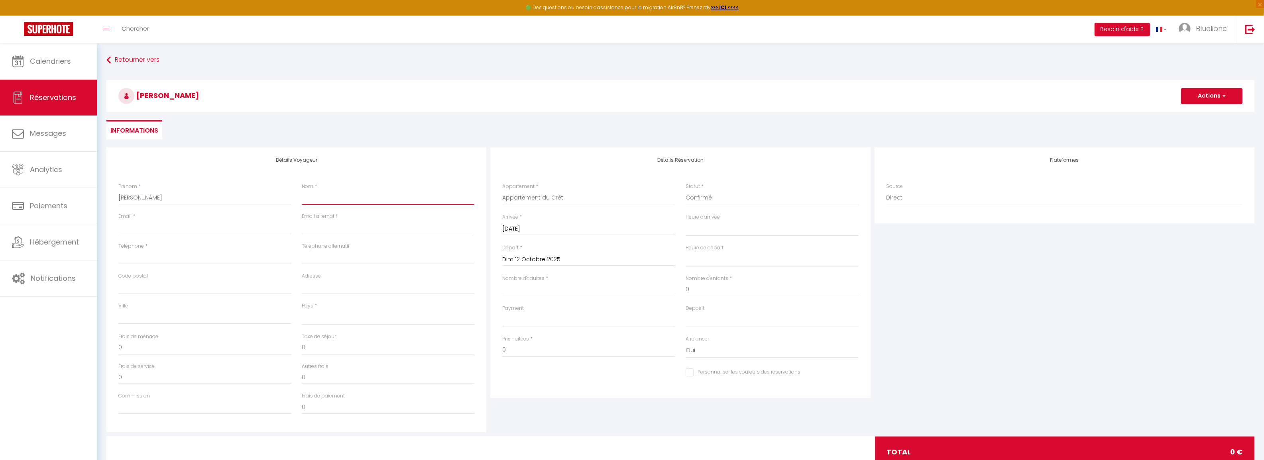
paste input "DESVIGNES"
type input "DESVIGNES"
select select
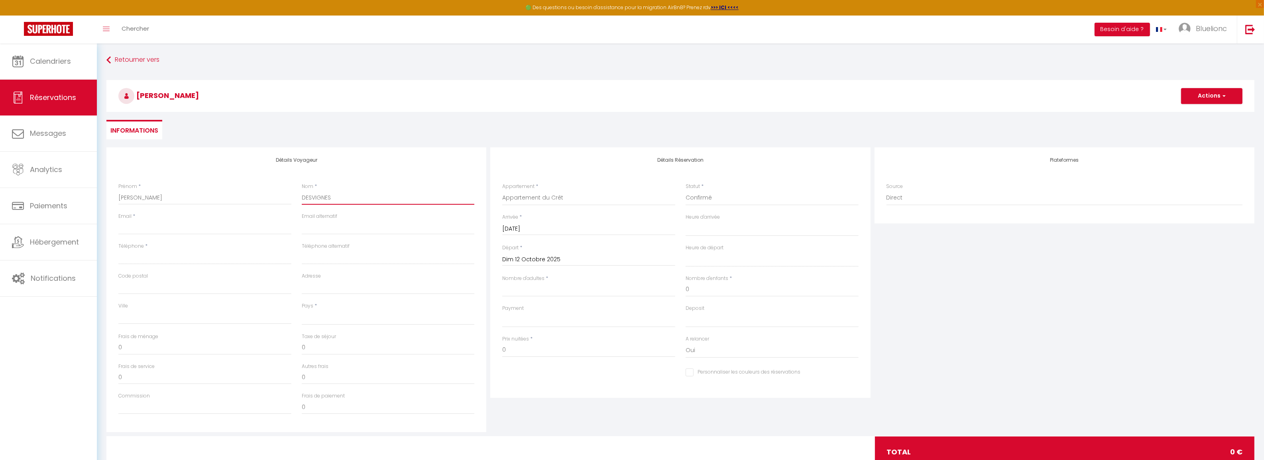
select select
checkbox input "false"
type input "DESVIGNES"
click at [227, 232] on input "Email client" at bounding box center [204, 227] width 173 height 14
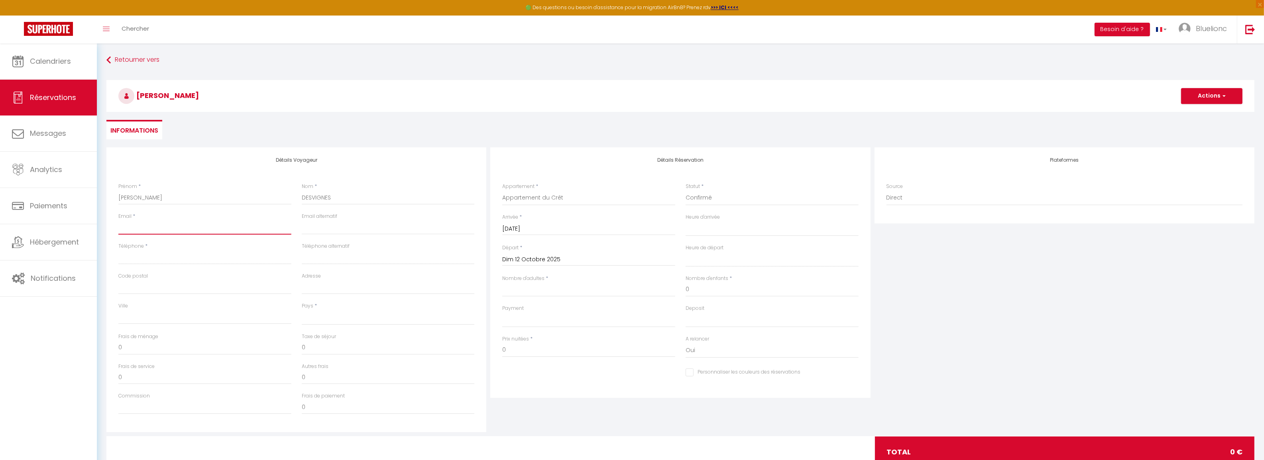
paste input "[EMAIL_ADDRESS][DOMAIN_NAME]"
type input "[EMAIL_ADDRESS][DOMAIN_NAME]"
select select
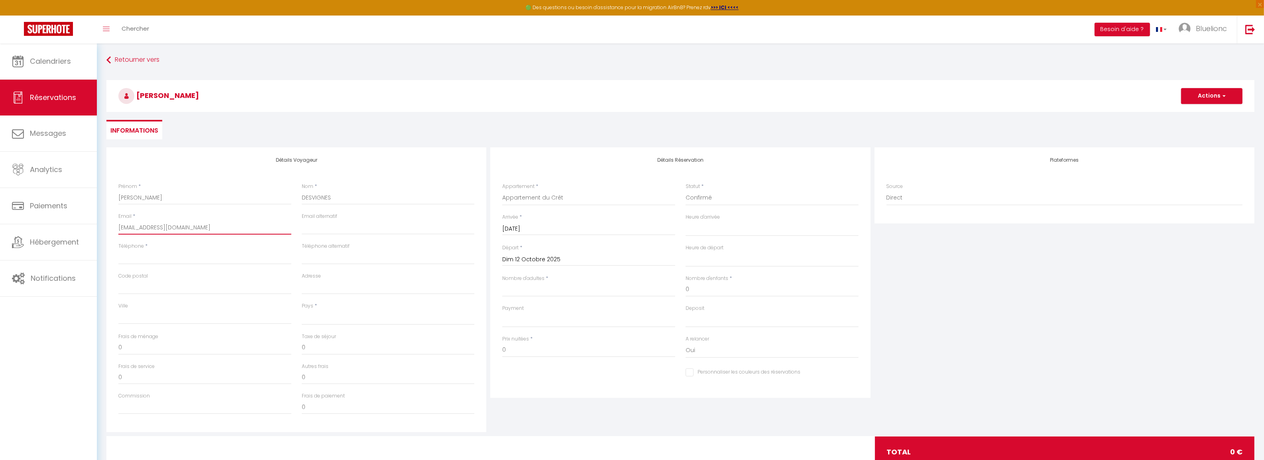
select select
checkbox input "false"
type input "[EMAIL_ADDRESS][DOMAIN_NAME]"
click at [173, 259] on input "Téléphone" at bounding box center [204, 257] width 173 height 14
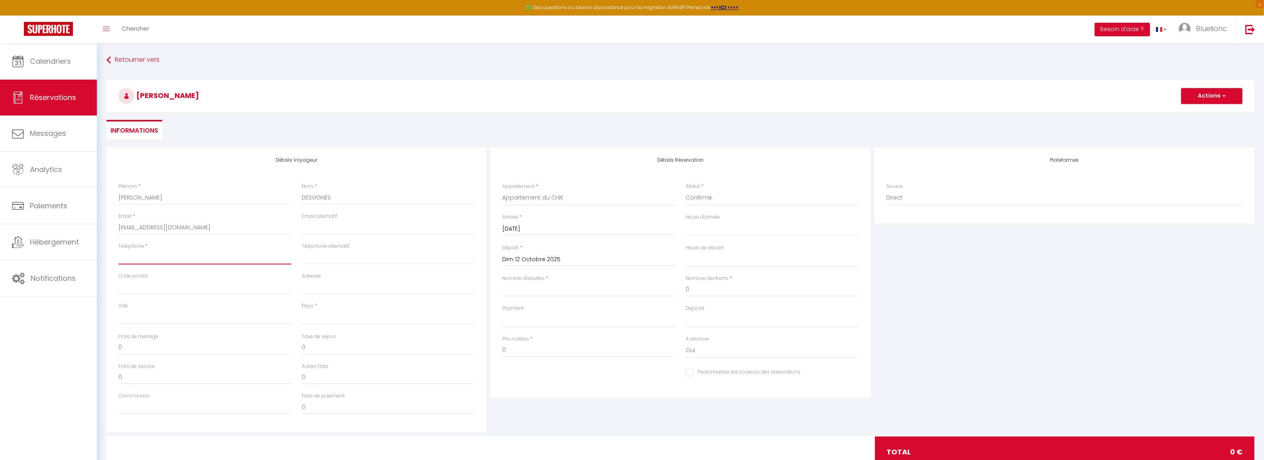
paste input "+33 7 77 78 66 65"
type input "+33 7 77 78 66 65"
select select
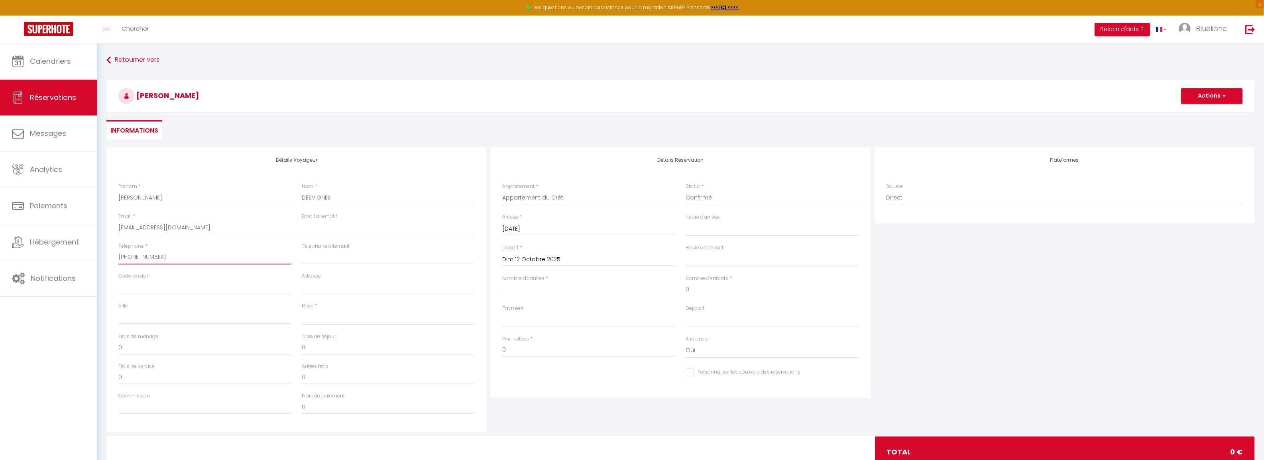
select select
checkbox input "false"
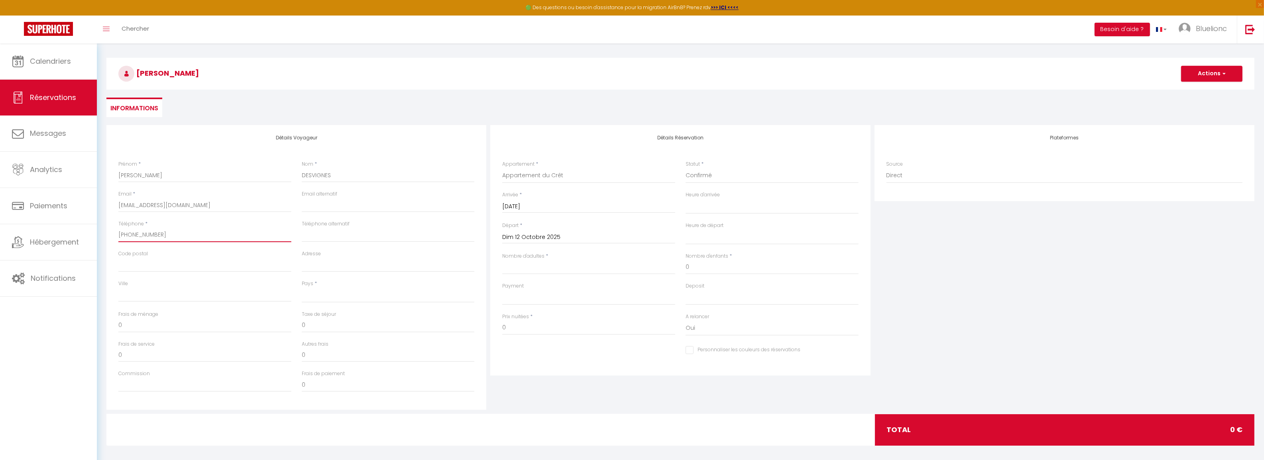
scroll to position [43, 0]
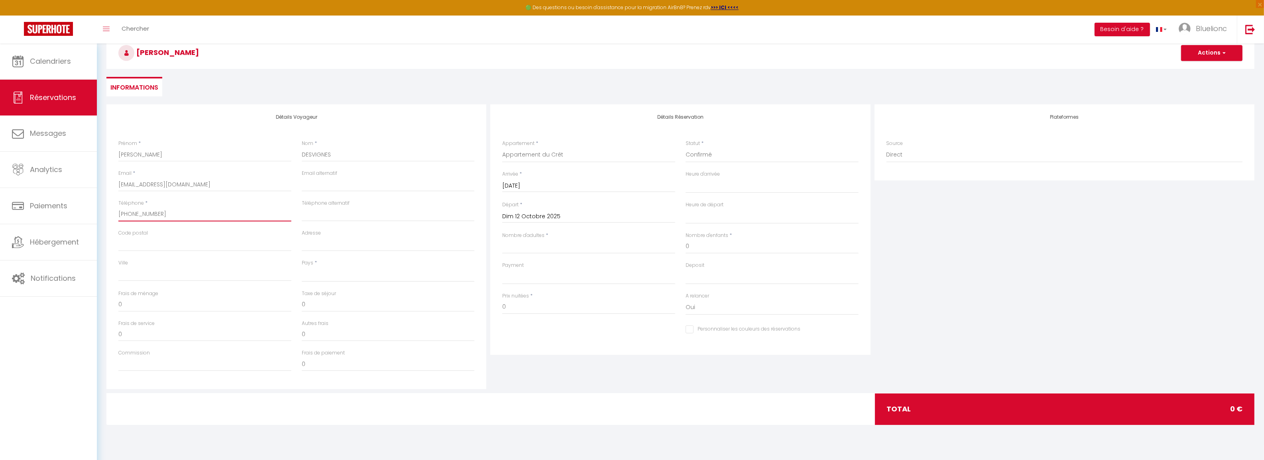
type input "+33 7 77 78 66 65"
click at [531, 249] on input "Nombre d'adultes" at bounding box center [588, 247] width 173 height 14
click at [327, 275] on select "France Portugal Afghanistan Albania Algeria American Samoa Andorra Angola Angui…" at bounding box center [388, 274] width 173 height 15
click at [302, 267] on select "France Portugal Afghanistan Albania Algeria American Samoa Andorra Angola Angui…" at bounding box center [388, 274] width 173 height 15
select select "FR"
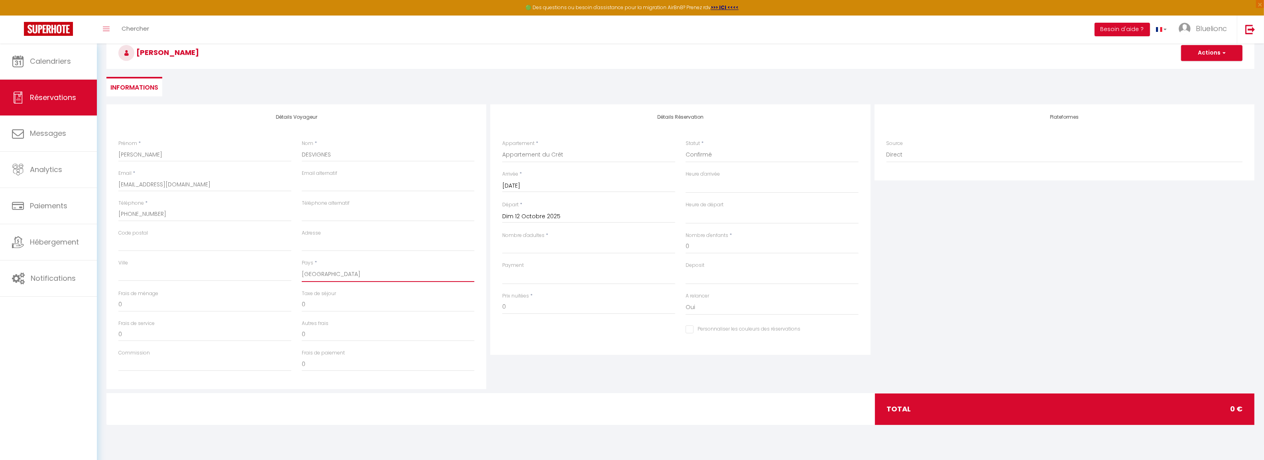
select select
checkbox input "false"
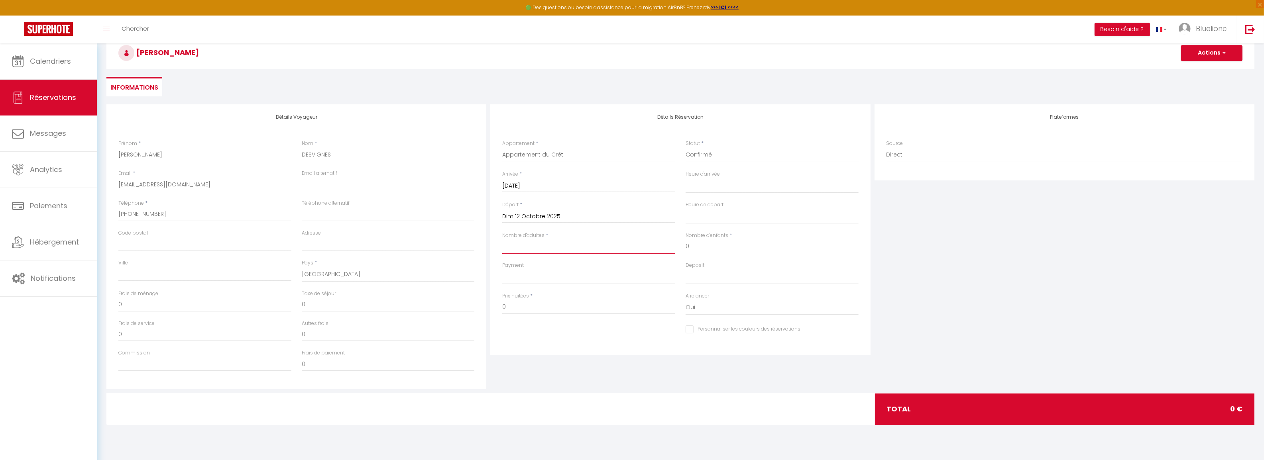
click at [574, 247] on input "Nombre d'adultes" at bounding box center [588, 247] width 173 height 14
click at [550, 245] on input "Nombre d'adultes" at bounding box center [588, 247] width 173 height 14
type input "2"
select select
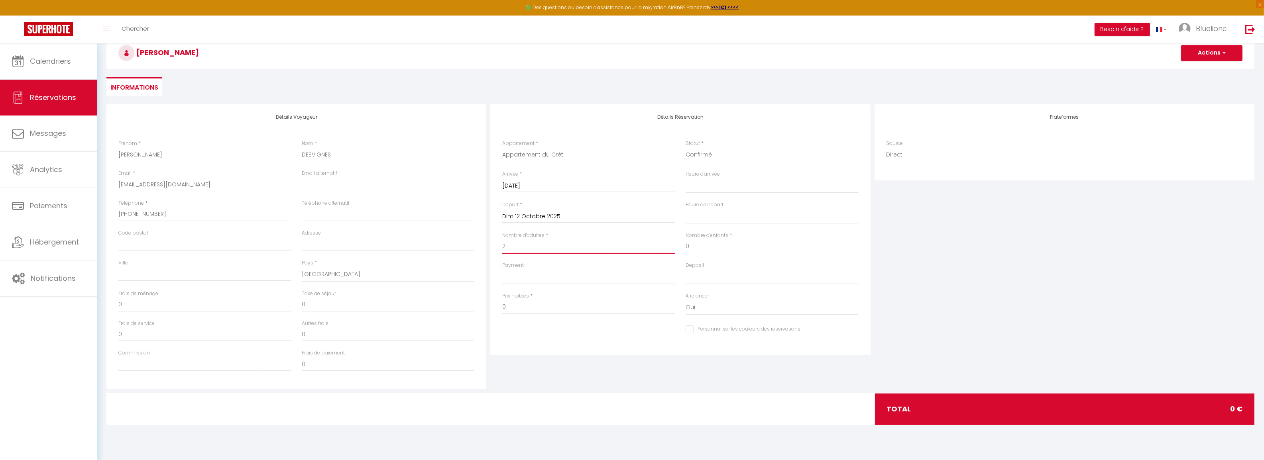
select select
checkbox input "false"
select select
click at [729, 249] on input "0" at bounding box center [771, 247] width 173 height 14
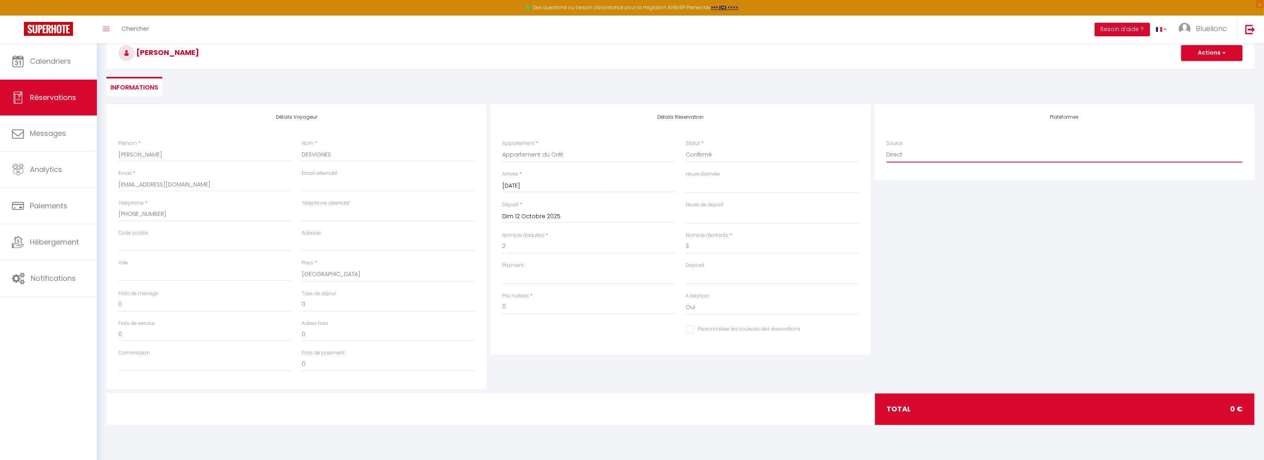
click at [963, 155] on select "Direct Airbnb.com Booking.com Chalet montagne Expedia Gite de France Homeaway H…" at bounding box center [1064, 154] width 356 height 15
click at [886, 147] on select "Direct Airbnb.com Booking.com Chalet montagne Expedia Gite de France Homeaway H…" at bounding box center [1064, 154] width 356 height 15
click at [1212, 52] on button "Actions" at bounding box center [1211, 53] width 61 height 16
click at [1195, 70] on link "Enregistrer" at bounding box center [1203, 70] width 63 height 10
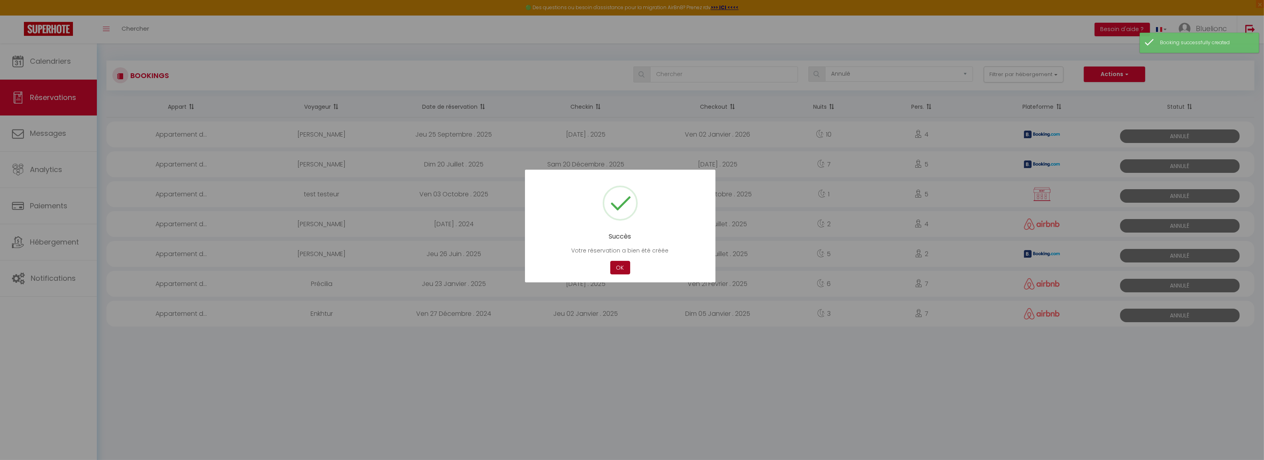
click at [620, 270] on button "OK" at bounding box center [620, 268] width 20 height 14
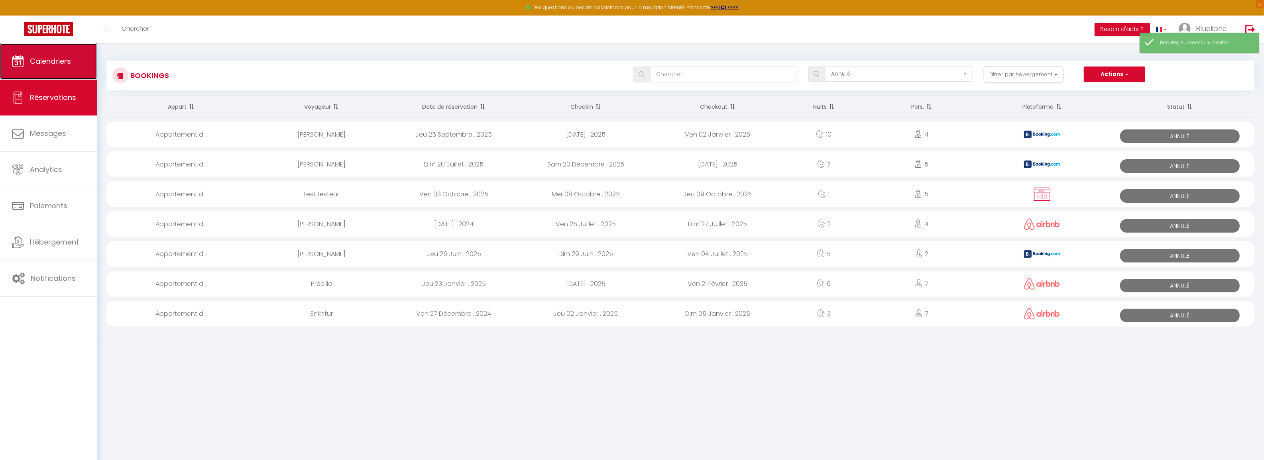
click at [53, 60] on span "Calendriers" at bounding box center [50, 61] width 41 height 10
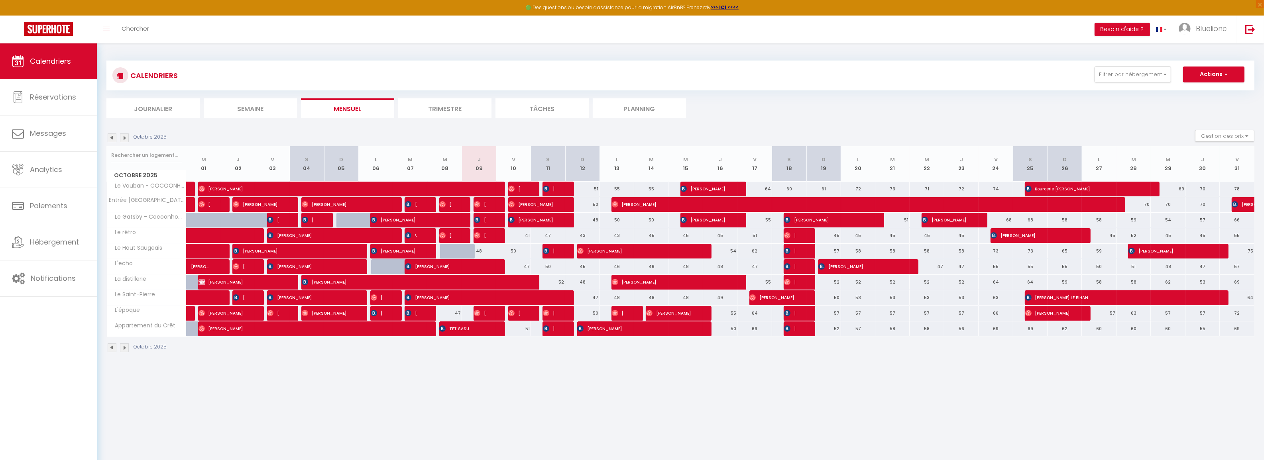
click at [562, 330] on div at bounding box center [559, 329] width 34 height 15
click at [563, 379] on body "🟢 Des questions ou besoin d'assistance pour la migration AirBnB? Prenez rdv >>>…" at bounding box center [632, 273] width 1264 height 460
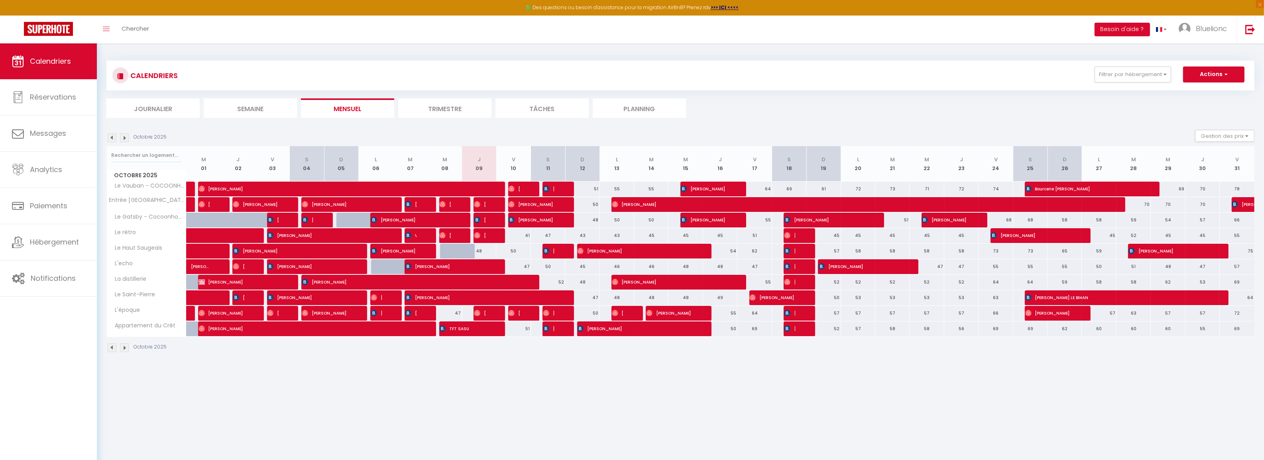
click at [559, 332] on div at bounding box center [559, 329] width 34 height 15
click at [547, 330] on img at bounding box center [546, 329] width 6 height 6
click at [0, 0] on div at bounding box center [0, 0] width 0 height 0
click at [545, 326] on span "[PERSON_NAME]" at bounding box center [549, 328] width 12 height 15
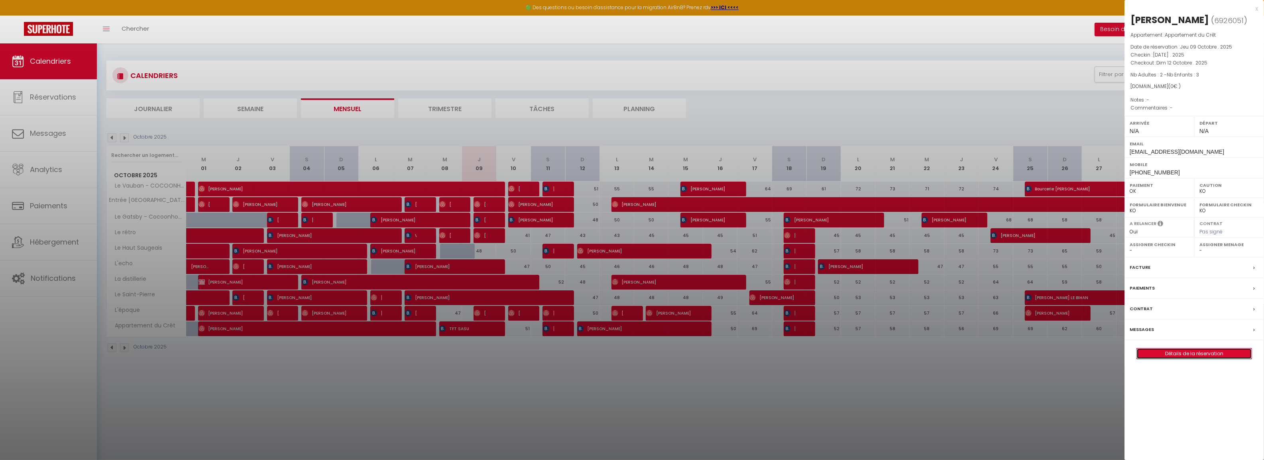
click at [1168, 359] on link "Détails de la réservation" at bounding box center [1194, 354] width 115 height 10
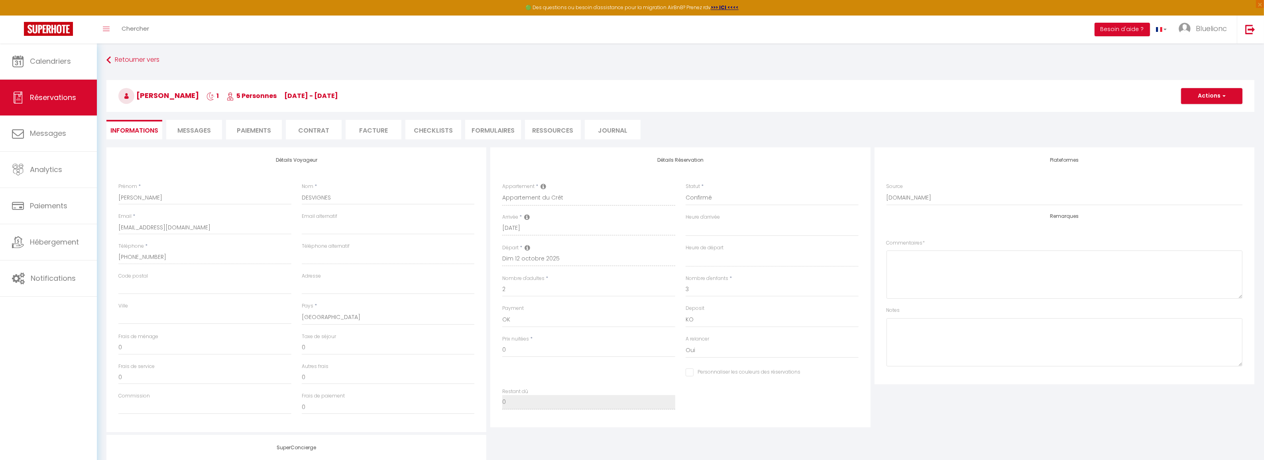
click at [196, 132] on span "Messages" at bounding box center [193, 130] width 33 height 9
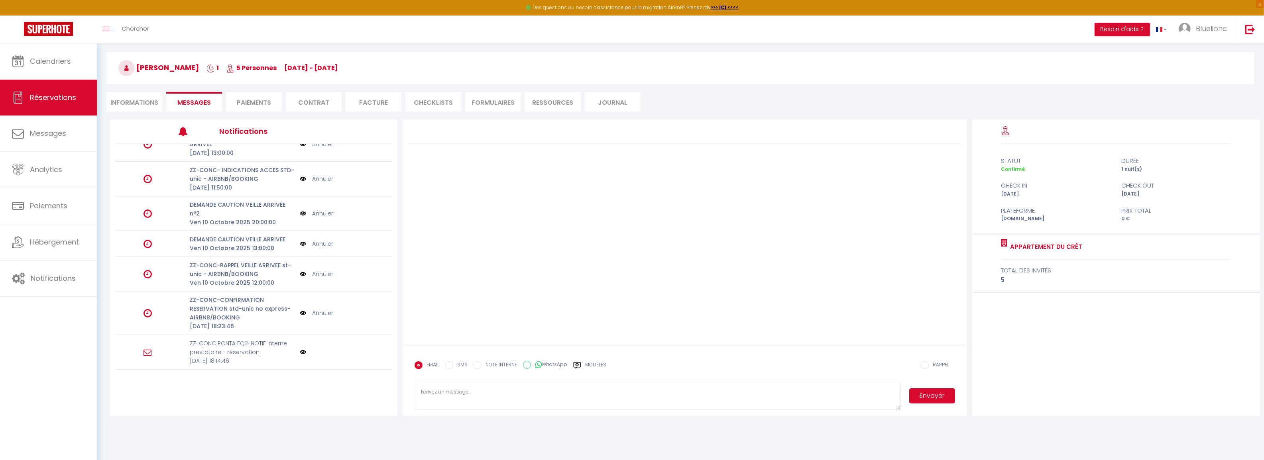
scroll to position [43, 0]
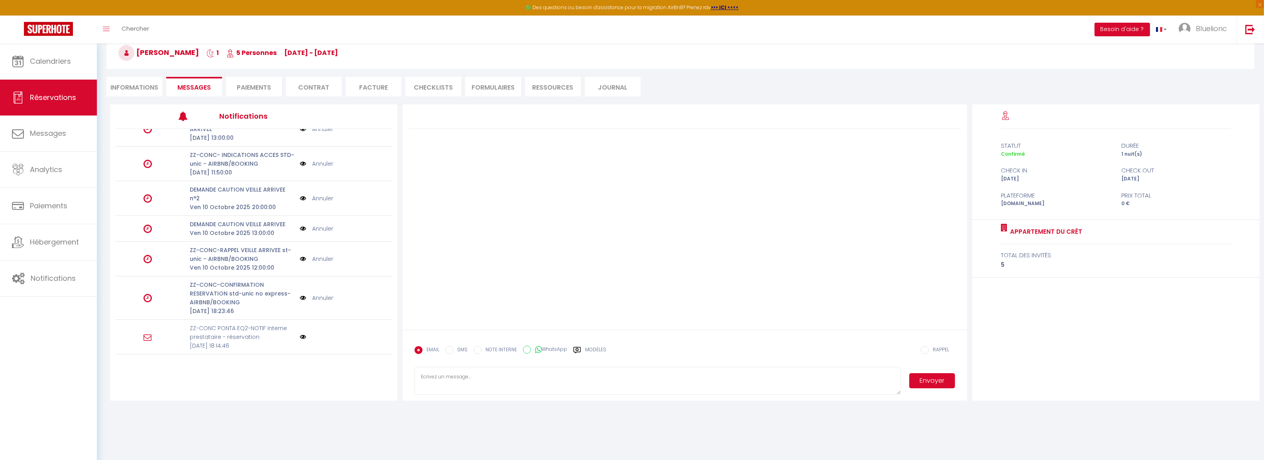
click at [230, 335] on p "ZZ-CONC PONTA EQ2-NOTIF interne prestataire - réservation" at bounding box center [242, 333] width 105 height 18
click at [224, 285] on p "ZZ-CONC-CONFIRMATION RESERVATION std-unic no express- AIRBNB/BOOKING" at bounding box center [242, 294] width 105 height 26
click at [209, 299] on p "ZZ-CONC-CONFIRMATION RESERVATION std-unic no express- AIRBNB/BOOKING" at bounding box center [242, 294] width 105 height 26
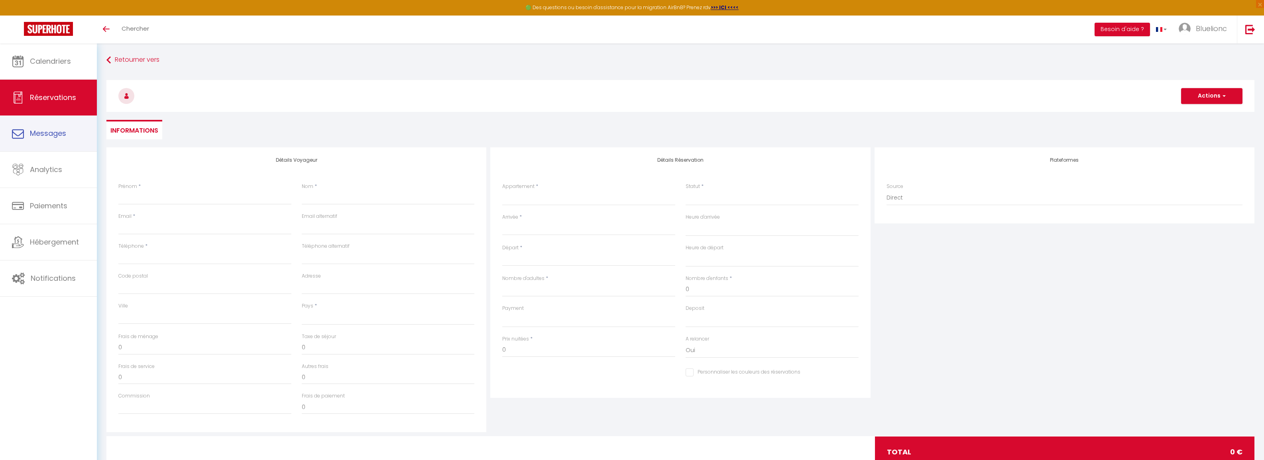
select select
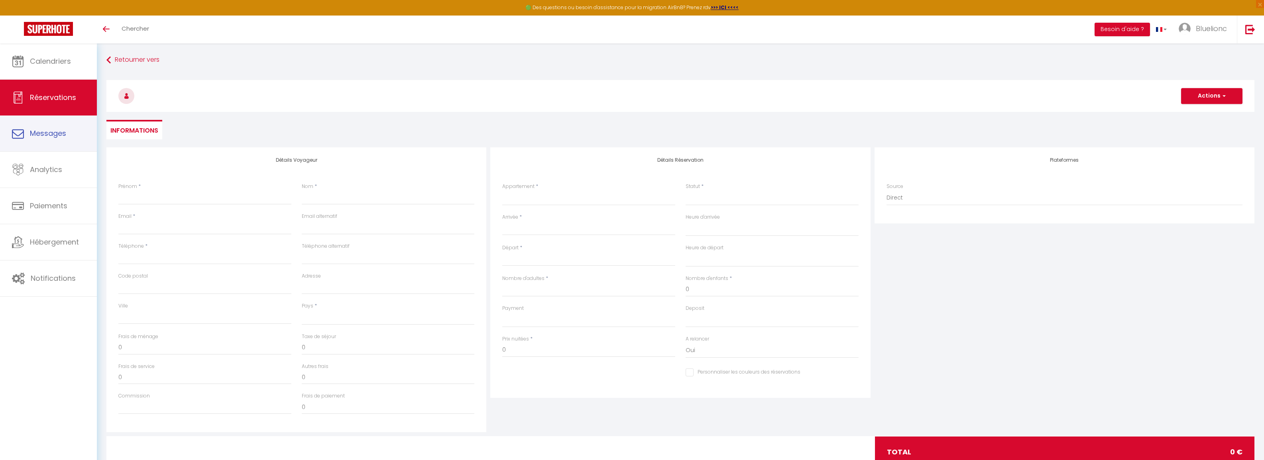
select select
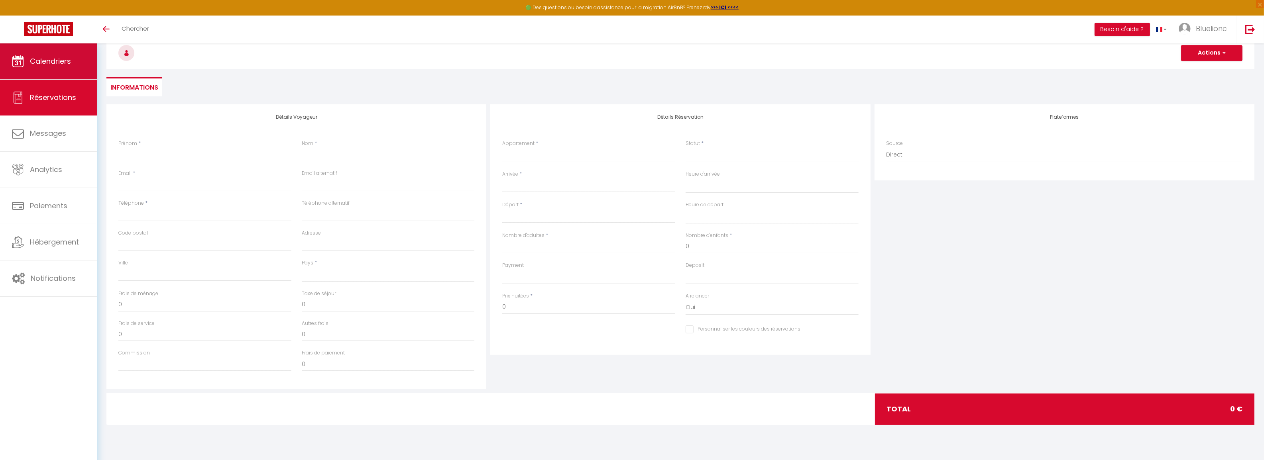
click at [51, 58] on span "Calendriers" at bounding box center [50, 61] width 41 height 10
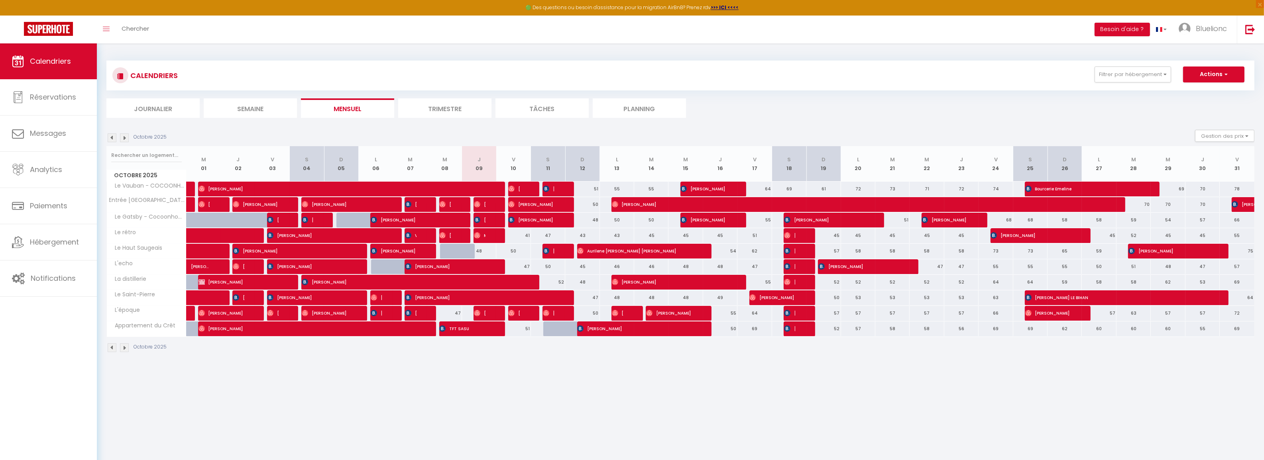
click at [552, 331] on div at bounding box center [560, 329] width 34 height 15
type input "54"
type input "[PERSON_NAME] 11 Octobre 2025"
type input "Dim 12 Octobre 2025"
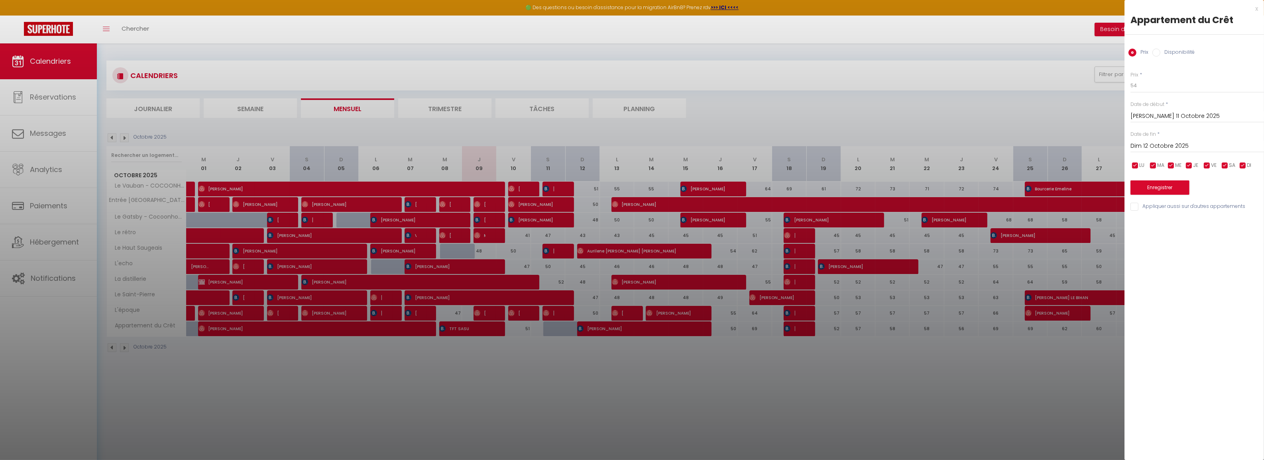
click at [1172, 55] on label "Disponibilité" at bounding box center [1177, 53] width 34 height 9
click at [1160, 55] on input "Disponibilité" at bounding box center [1156, 53] width 8 height 8
radio input "true"
radio input "false"
click at [1173, 188] on button "Enregistrer" at bounding box center [1159, 188] width 59 height 14
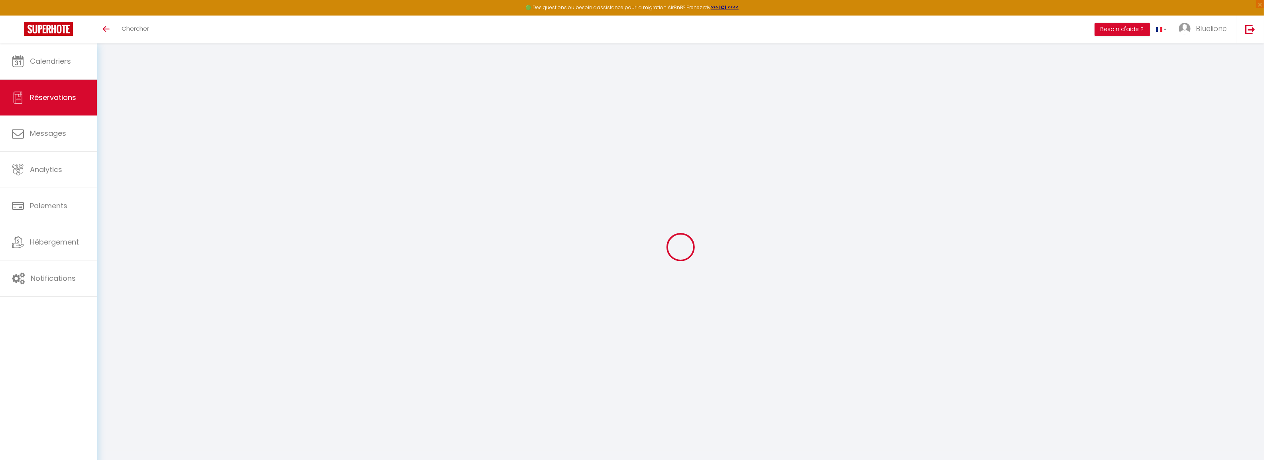
scroll to position [43, 0]
select select
checkbox input "false"
select select
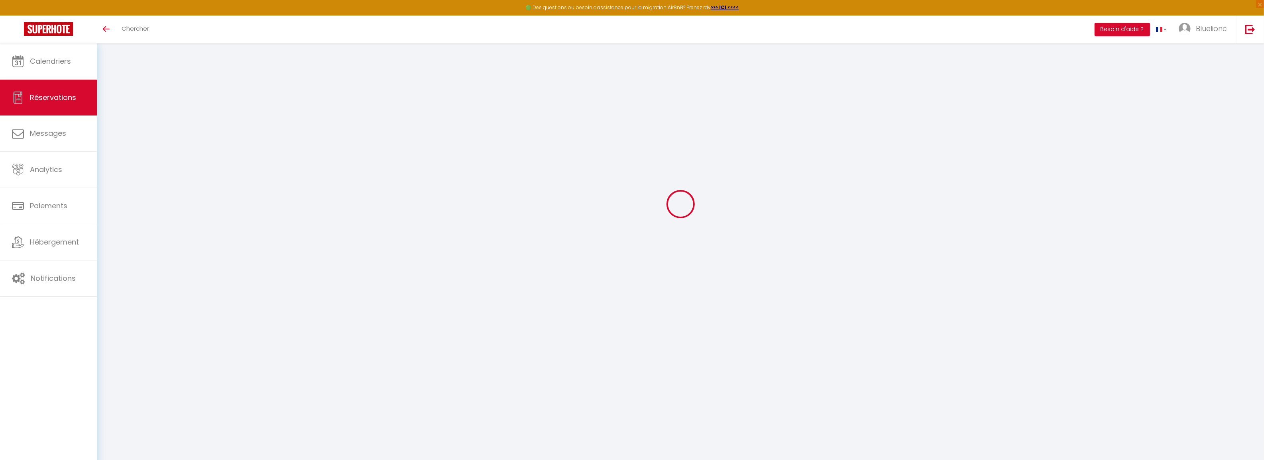
select select
checkbox input "false"
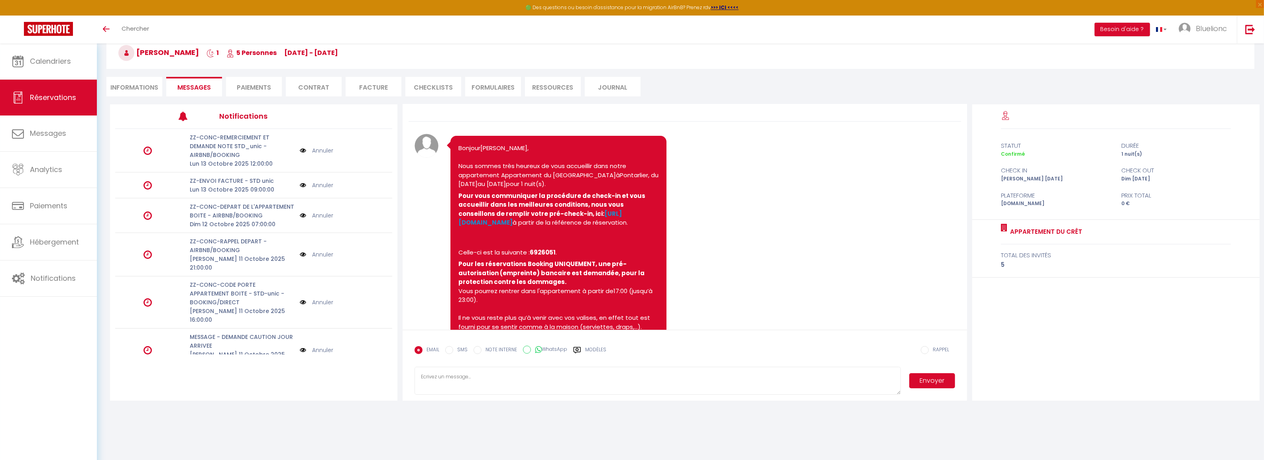
scroll to position [0, 0]
